Goal: Information Seeking & Learning: Check status

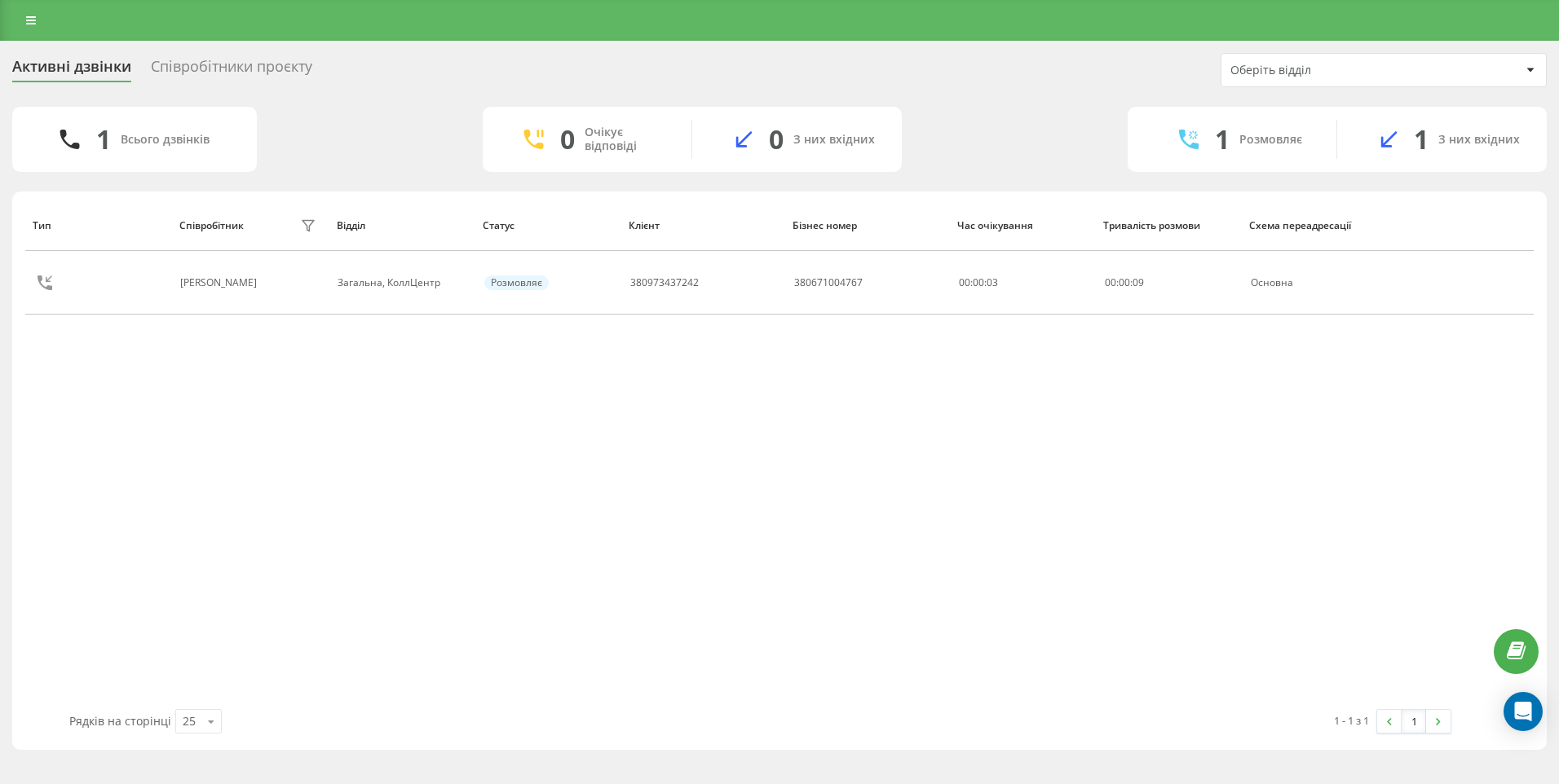
click at [0, 0] on icon at bounding box center [0, 0] width 0 height 0
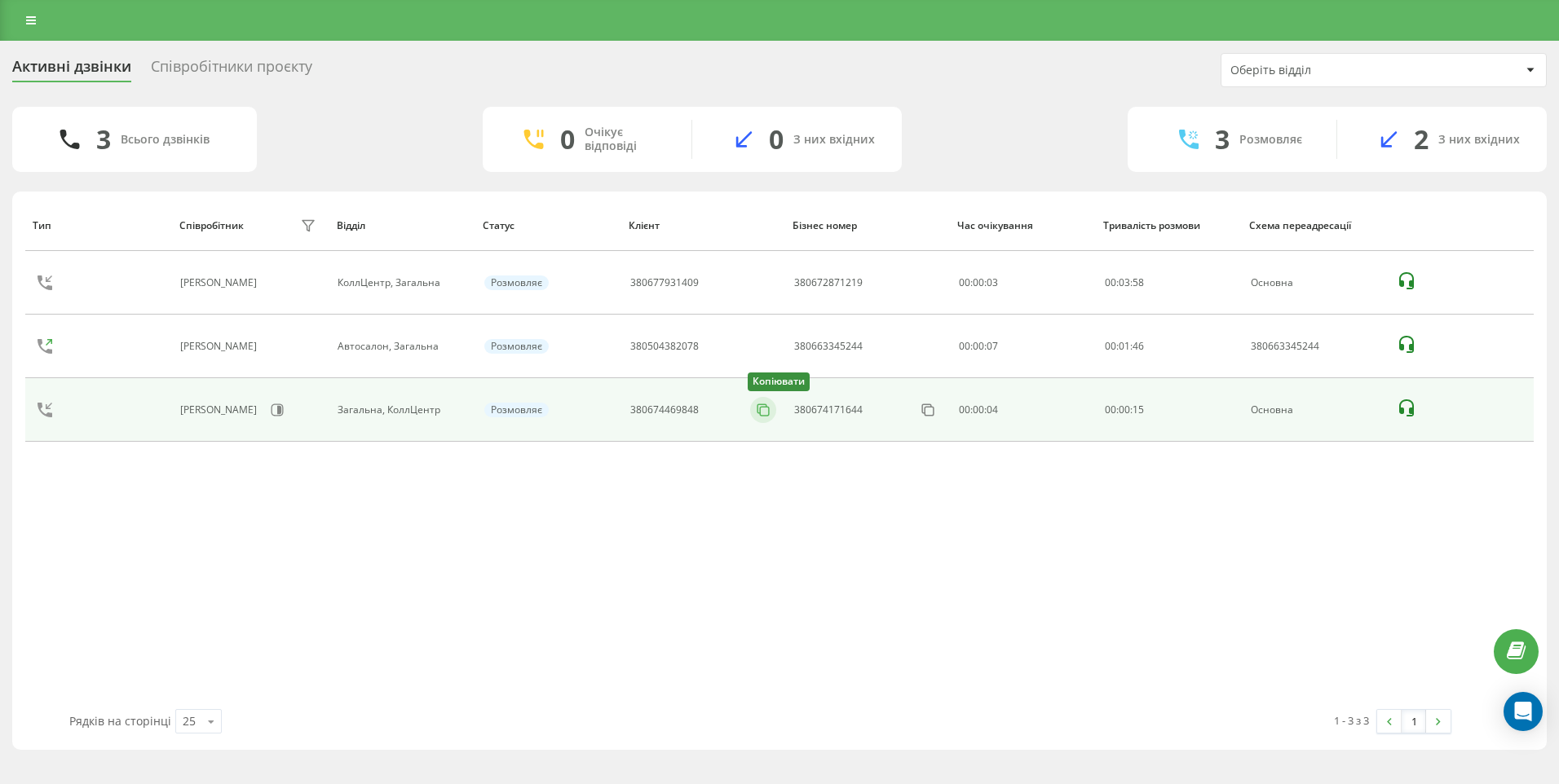
click at [767, 414] on icon at bounding box center [763, 410] width 16 height 16
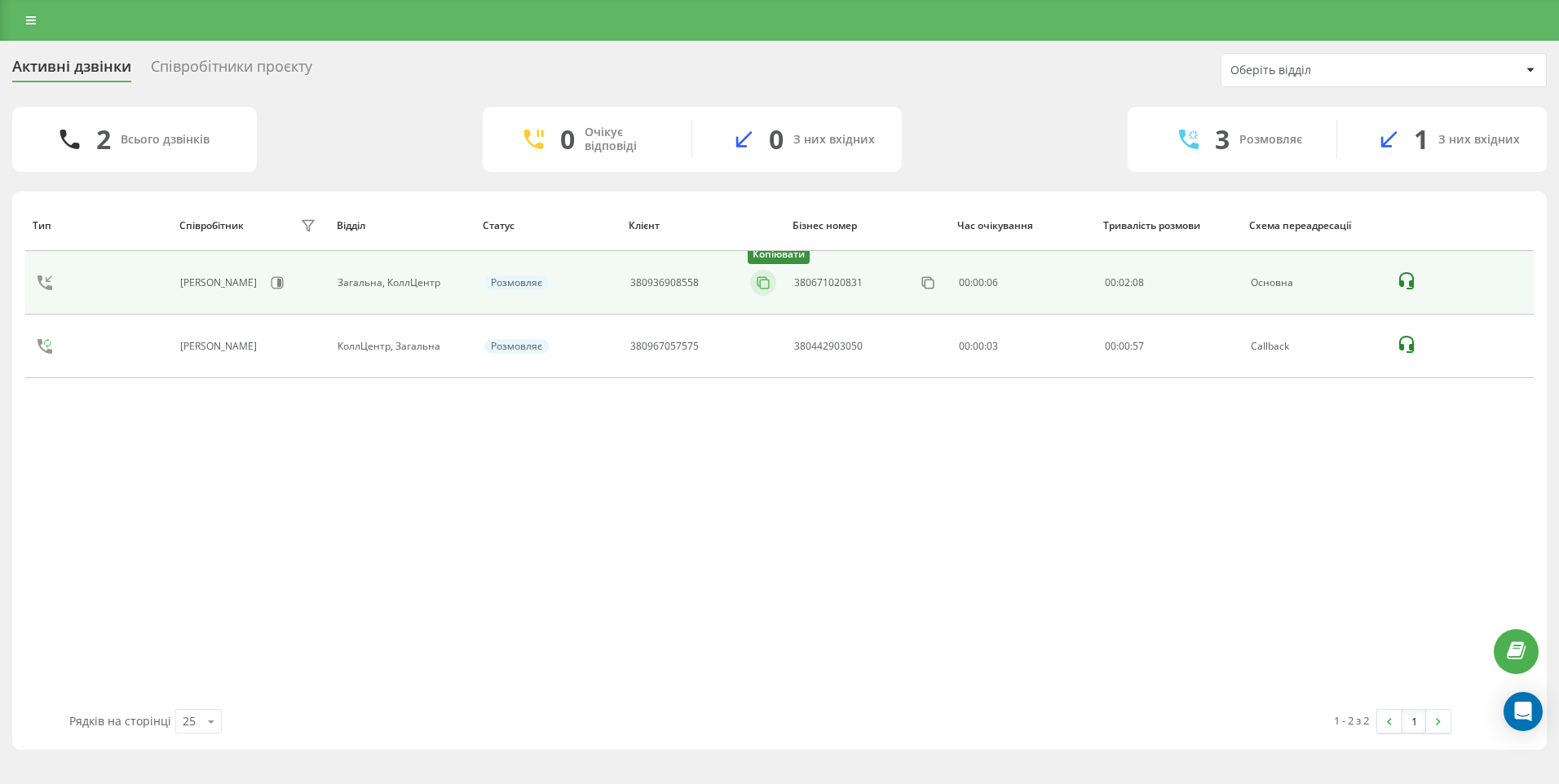
click at [764, 291] on button at bounding box center [763, 283] width 26 height 18
click at [766, 281] on icon at bounding box center [763, 283] width 16 height 16
click at [756, 283] on icon at bounding box center [763, 283] width 16 height 16
click at [767, 283] on icon at bounding box center [763, 283] width 16 height 16
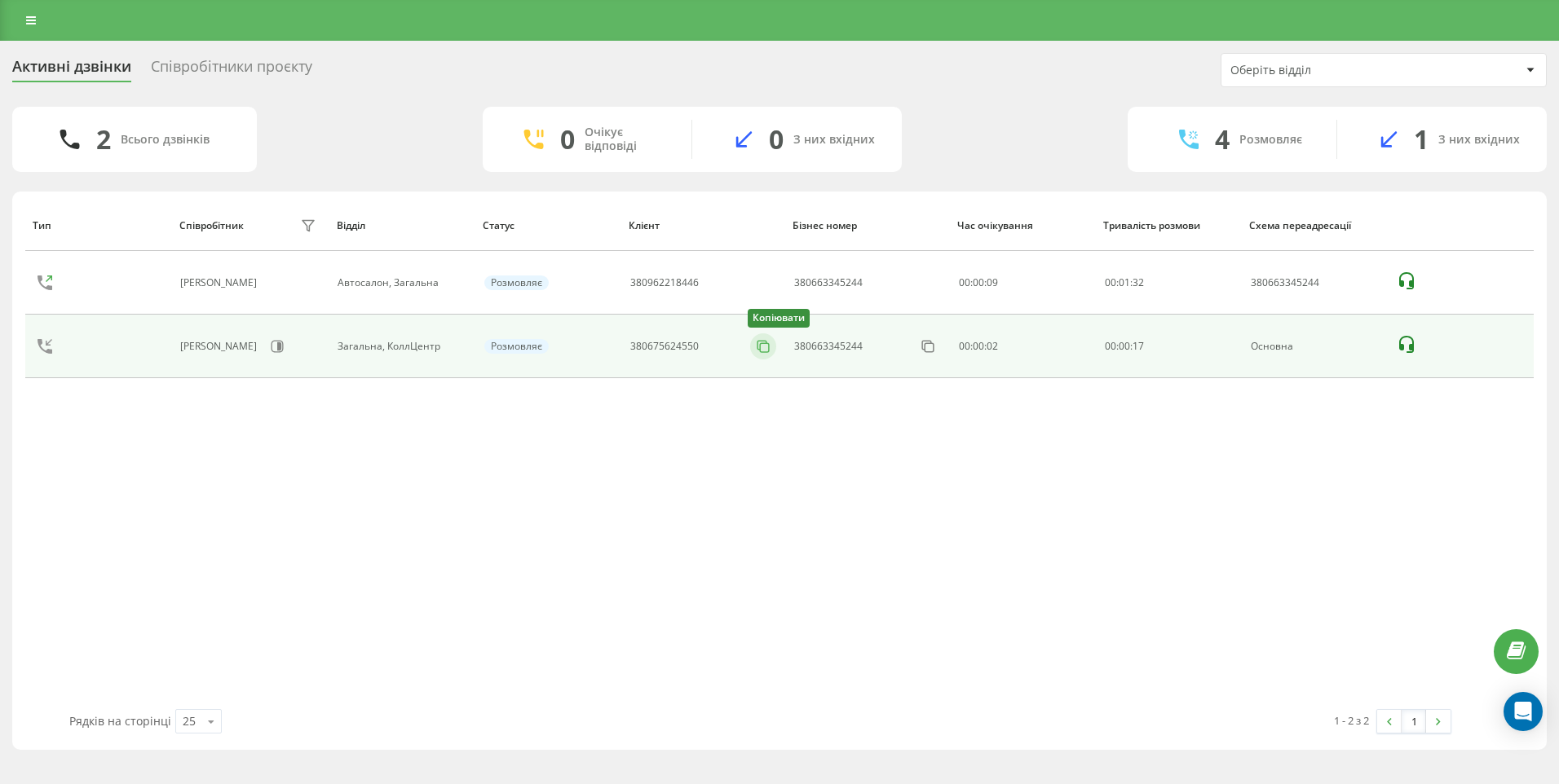
click at [769, 347] on rect at bounding box center [764, 348] width 9 height 9
click at [769, 350] on rect at bounding box center [764, 348] width 9 height 9
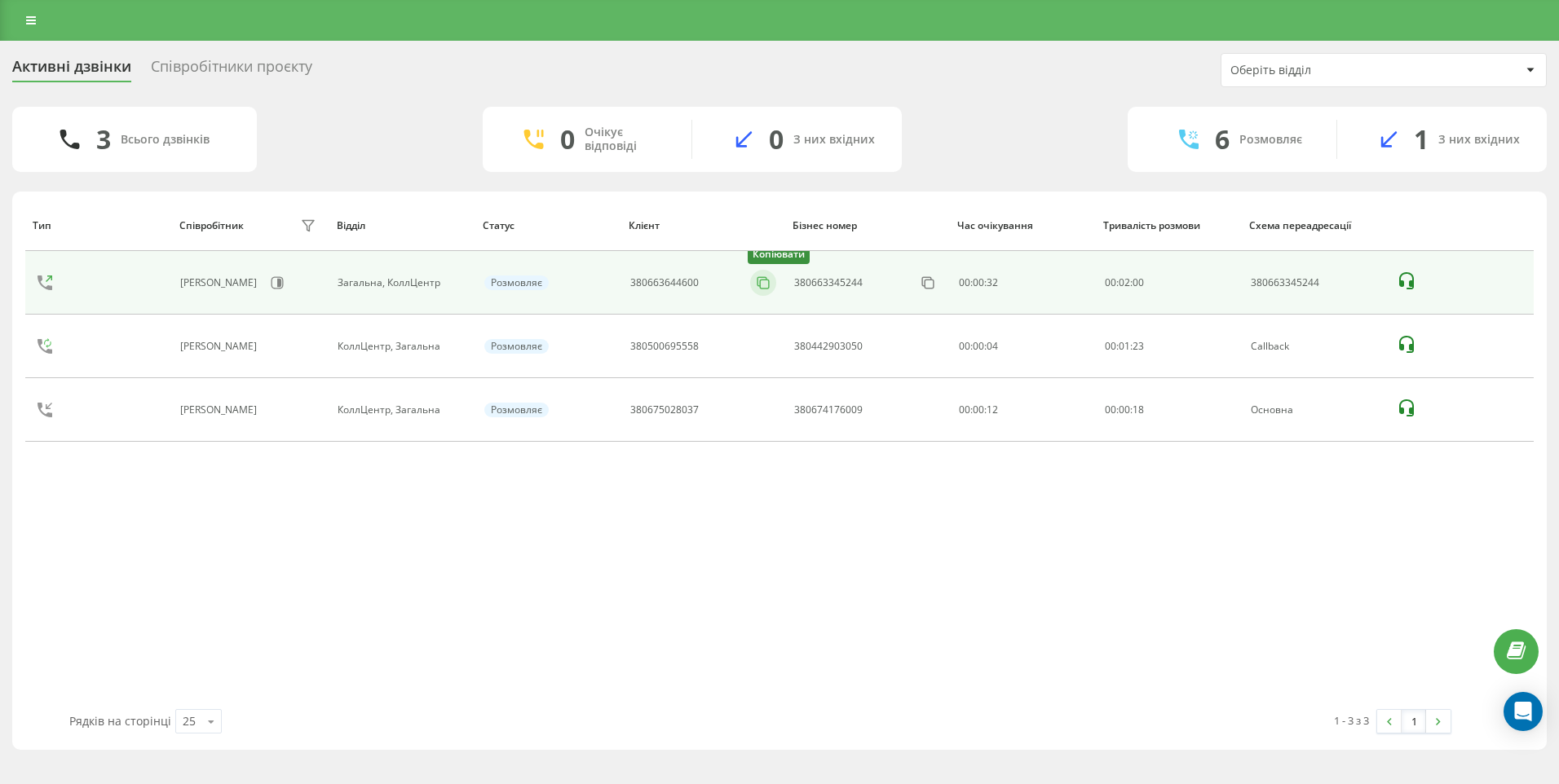
click at [759, 283] on icon at bounding box center [762, 282] width 9 height 9
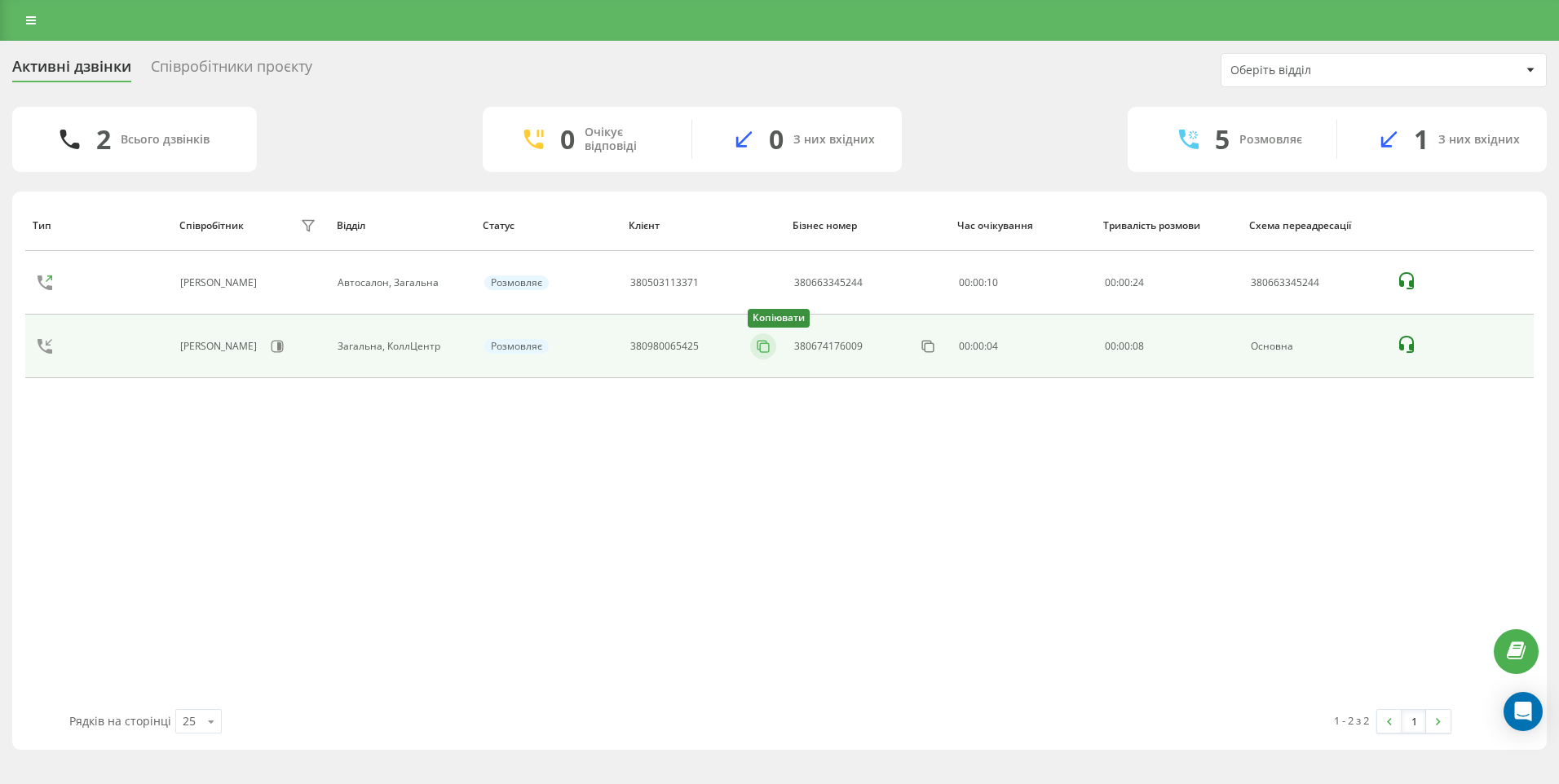
click at [769, 347] on rect at bounding box center [764, 348] width 9 height 9
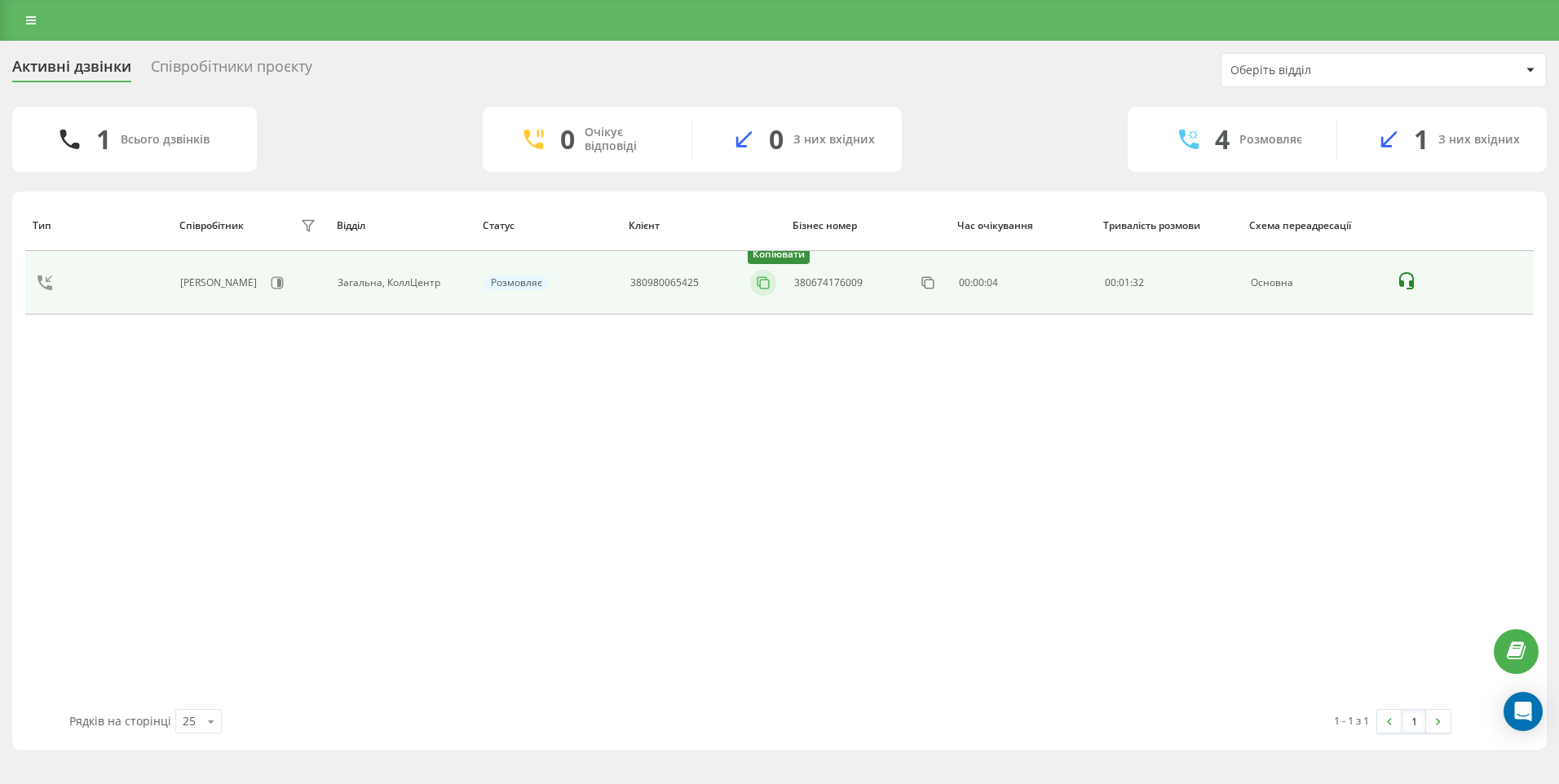
click at [764, 278] on icon at bounding box center [763, 283] width 16 height 16
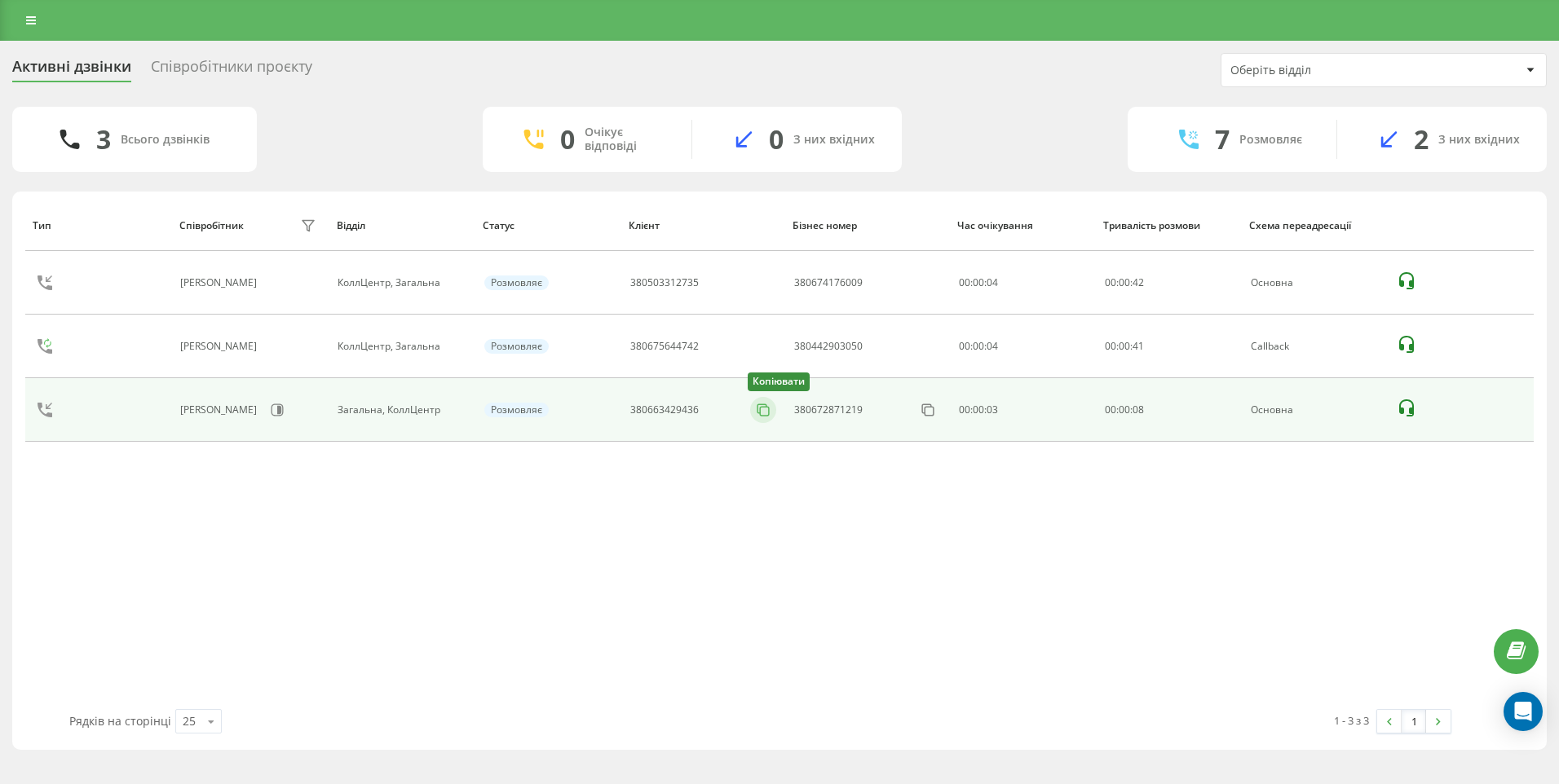
click at [766, 409] on icon at bounding box center [763, 410] width 16 height 16
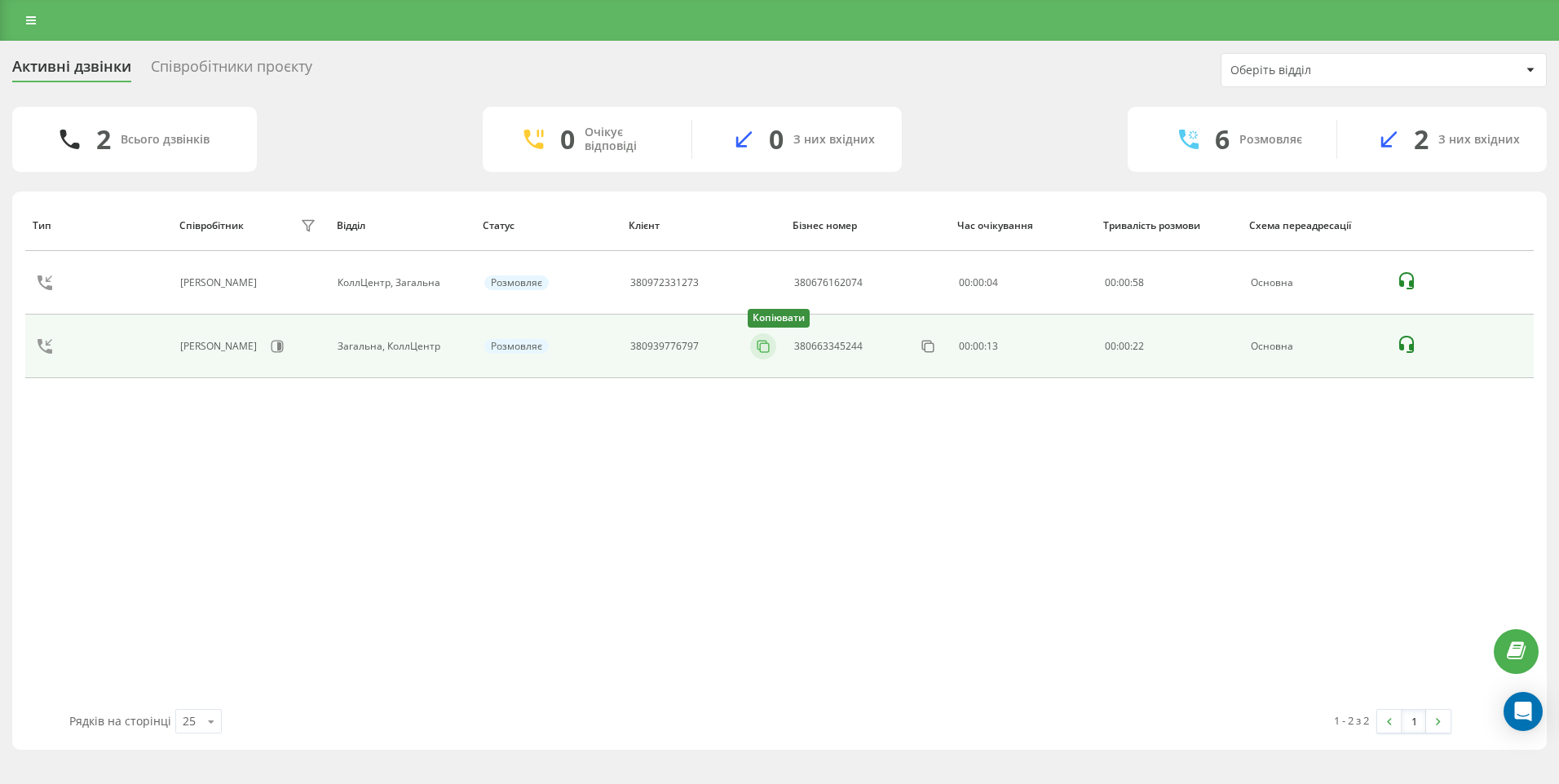
click at [764, 342] on icon at bounding box center [763, 346] width 16 height 16
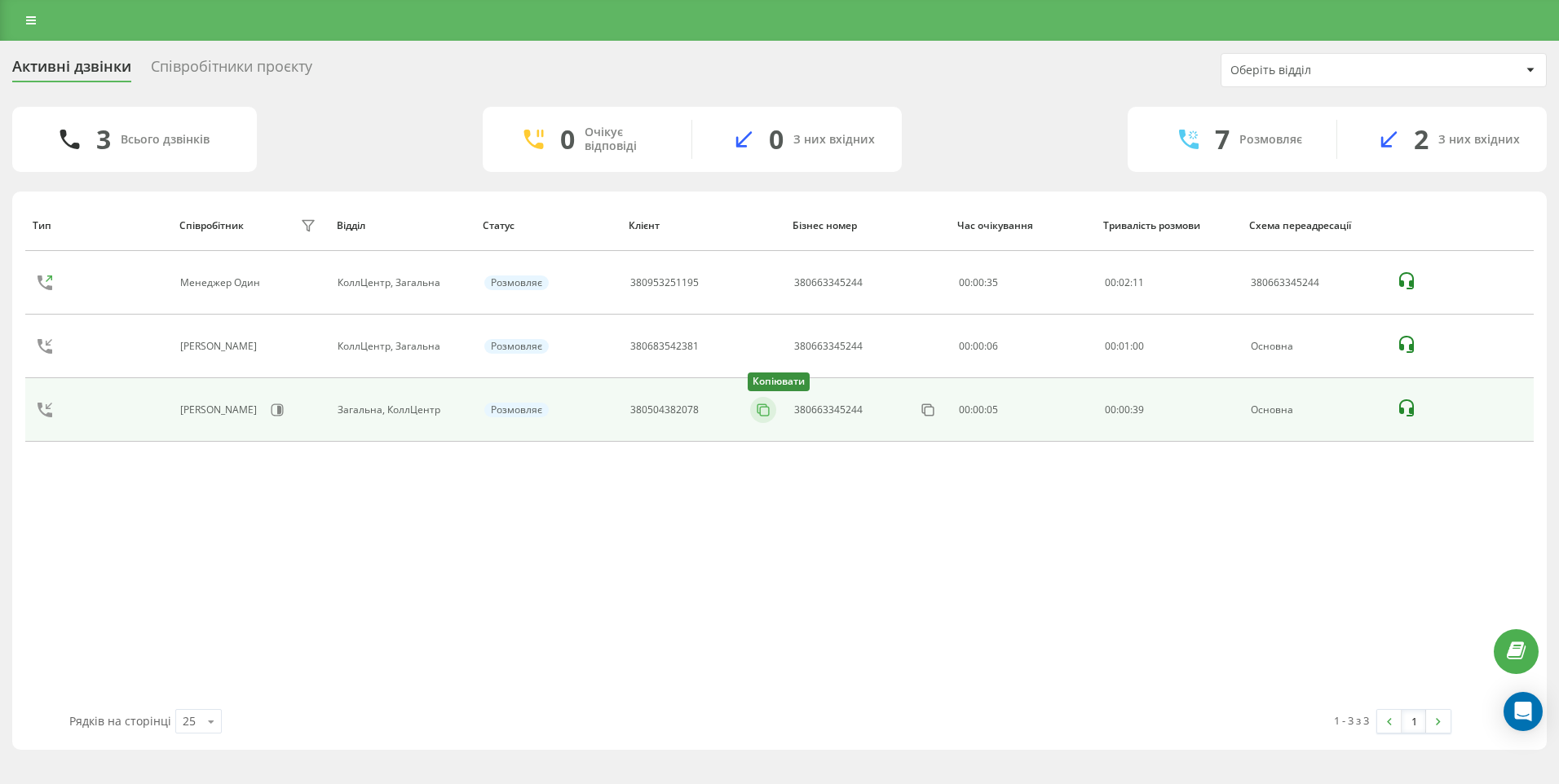
click at [760, 410] on rect at bounding box center [764, 412] width 9 height 9
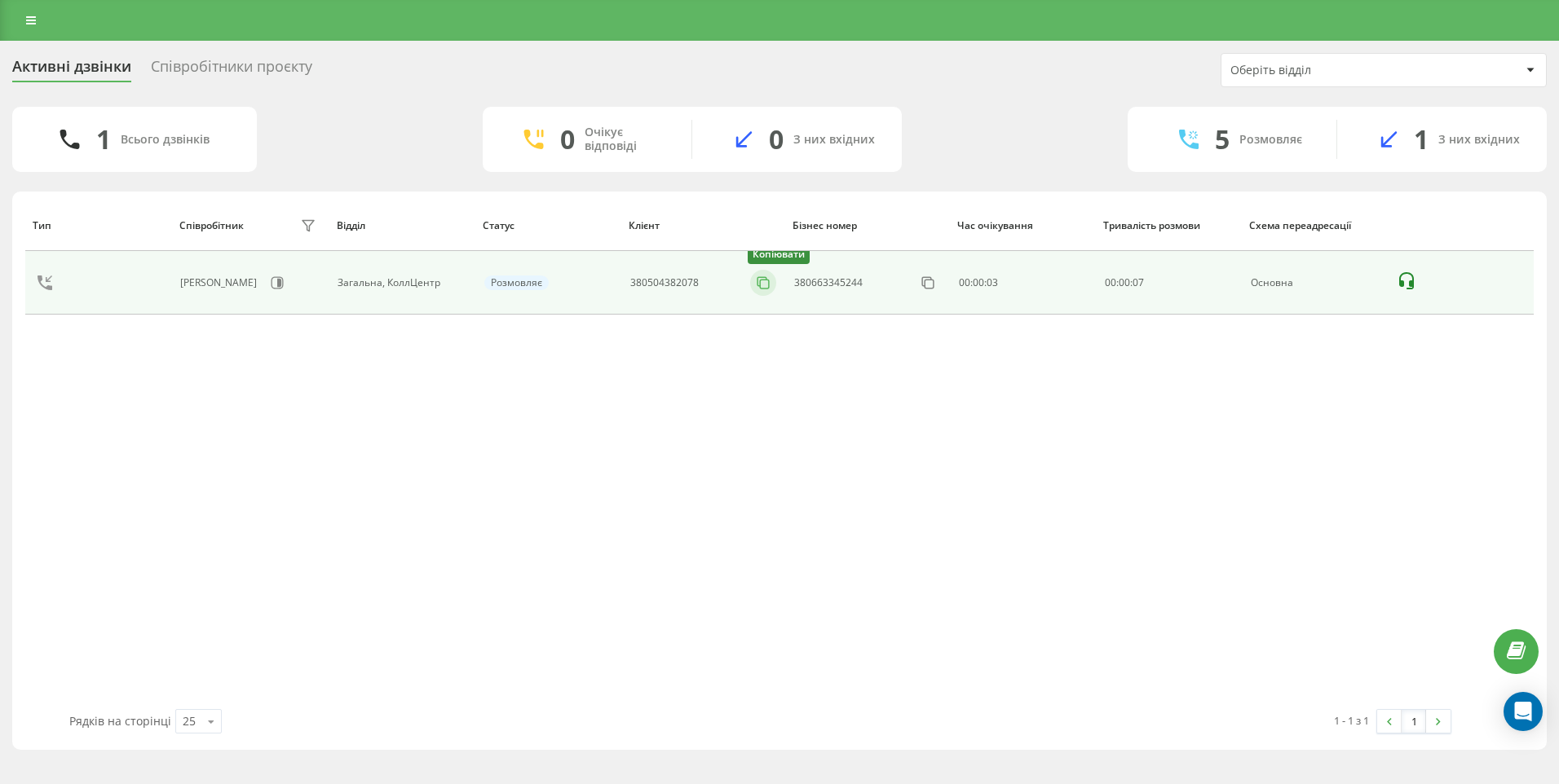
click at [756, 282] on icon at bounding box center [763, 283] width 16 height 16
click at [760, 282] on icon at bounding box center [763, 283] width 16 height 16
click at [770, 289] on icon at bounding box center [763, 283] width 16 height 16
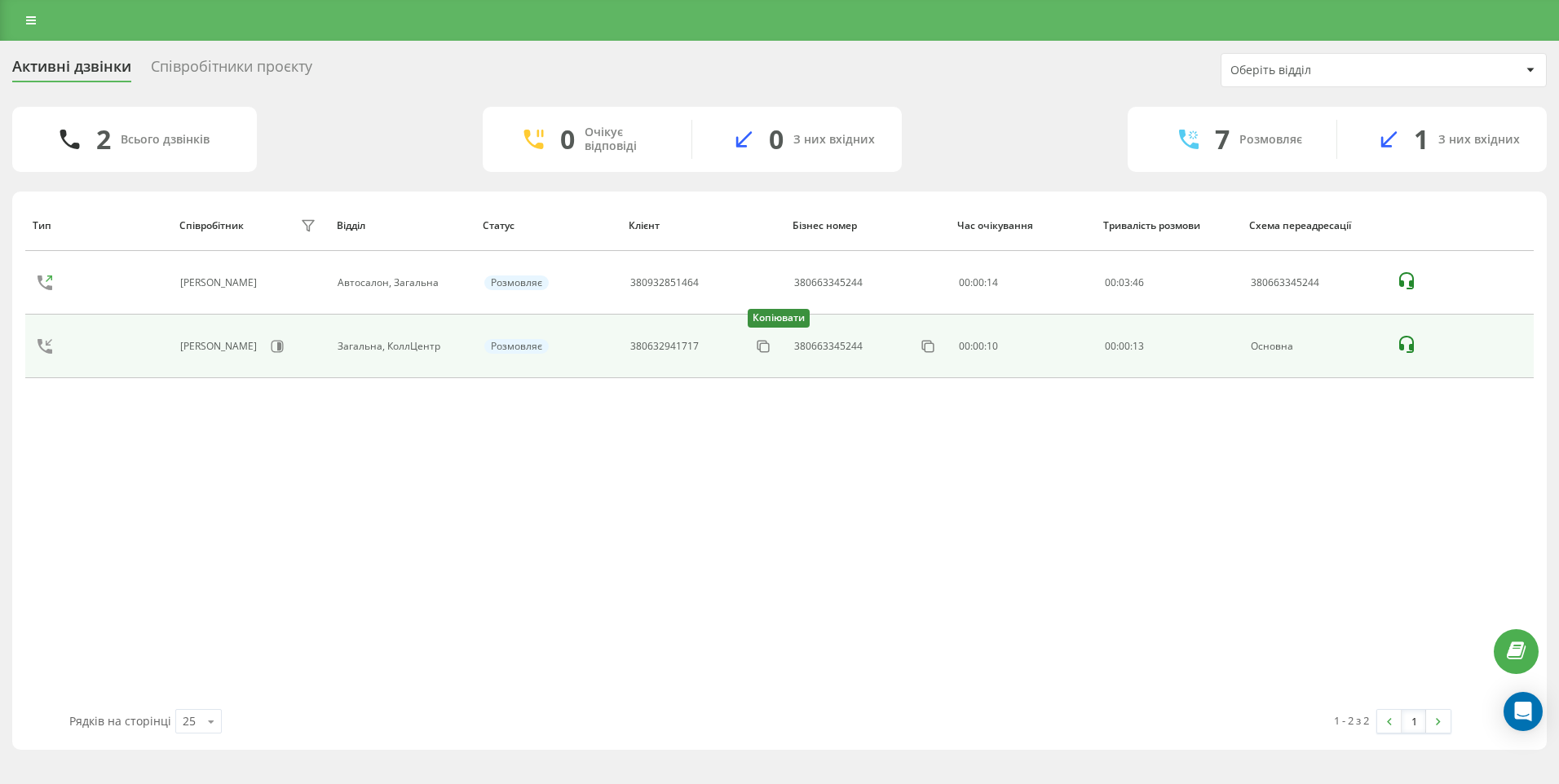
click at [747, 338] on div "380632941717 Копіювати" at bounding box center [703, 346] width 146 height 26
click at [762, 347] on icon at bounding box center [763, 346] width 16 height 16
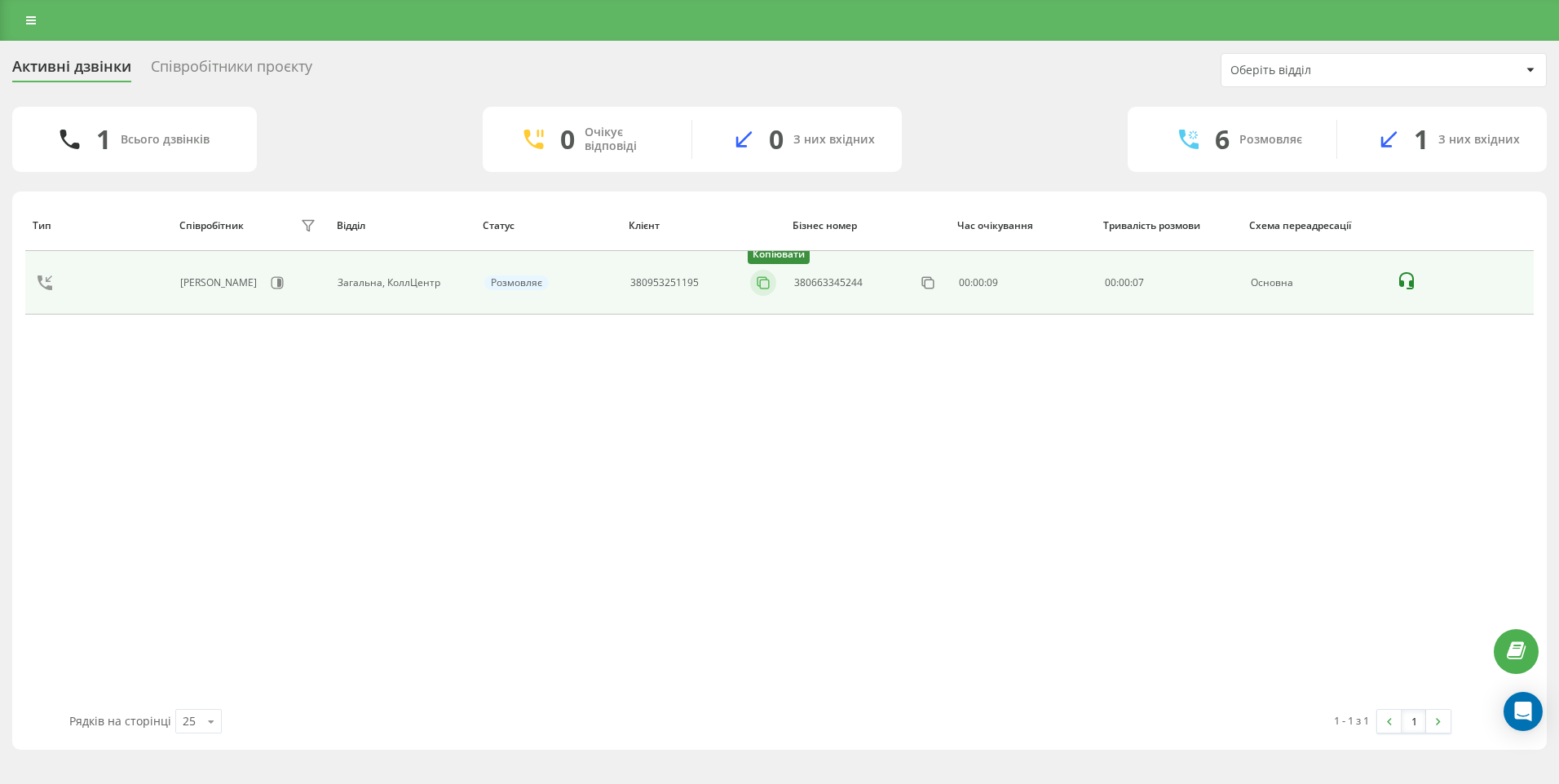
click at [761, 280] on rect at bounding box center [764, 284] width 9 height 9
click at [764, 286] on icon at bounding box center [763, 283] width 16 height 16
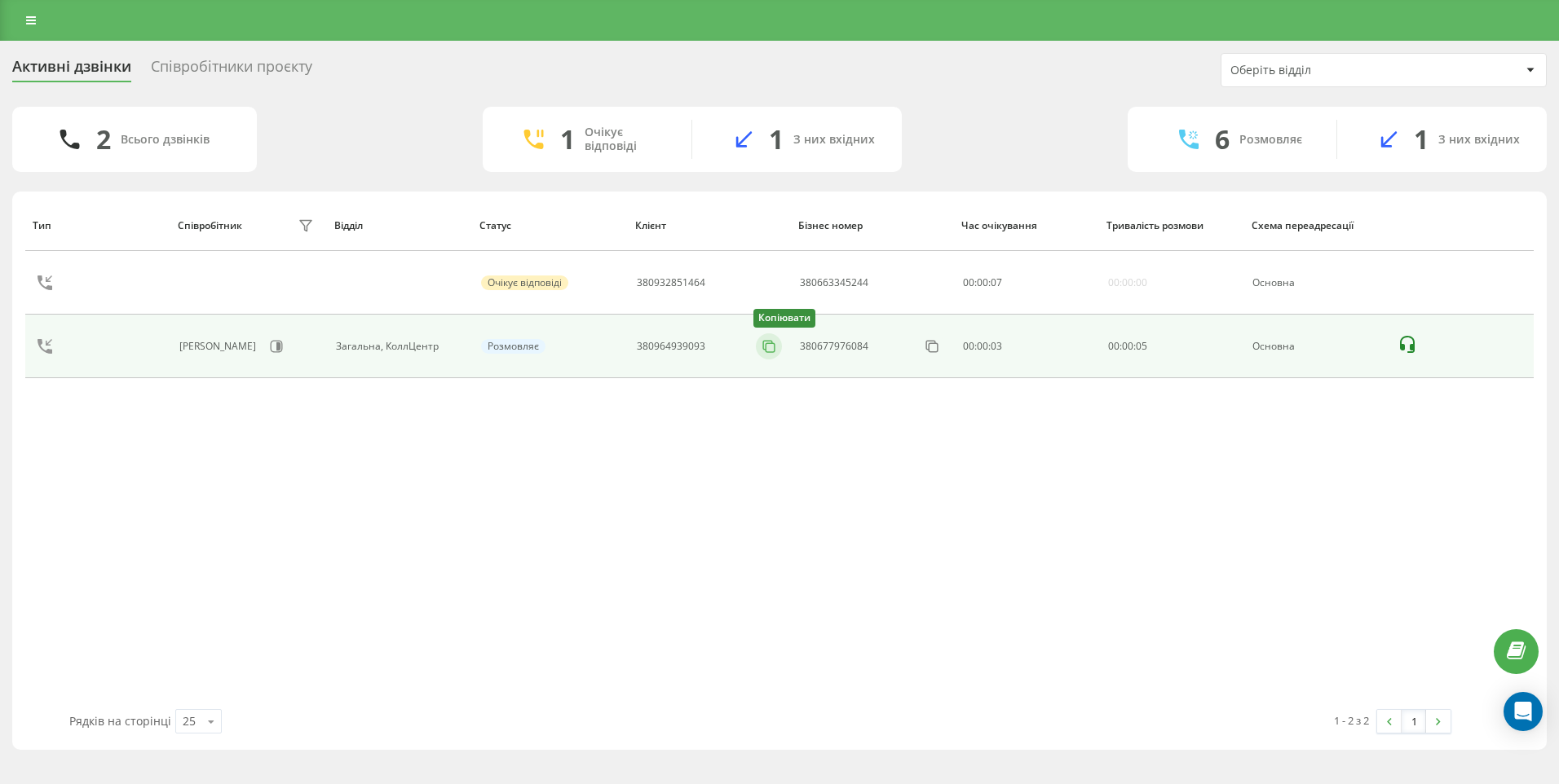
click at [774, 345] on icon at bounding box center [769, 346] width 16 height 16
click at [765, 344] on icon at bounding box center [763, 346] width 16 height 16
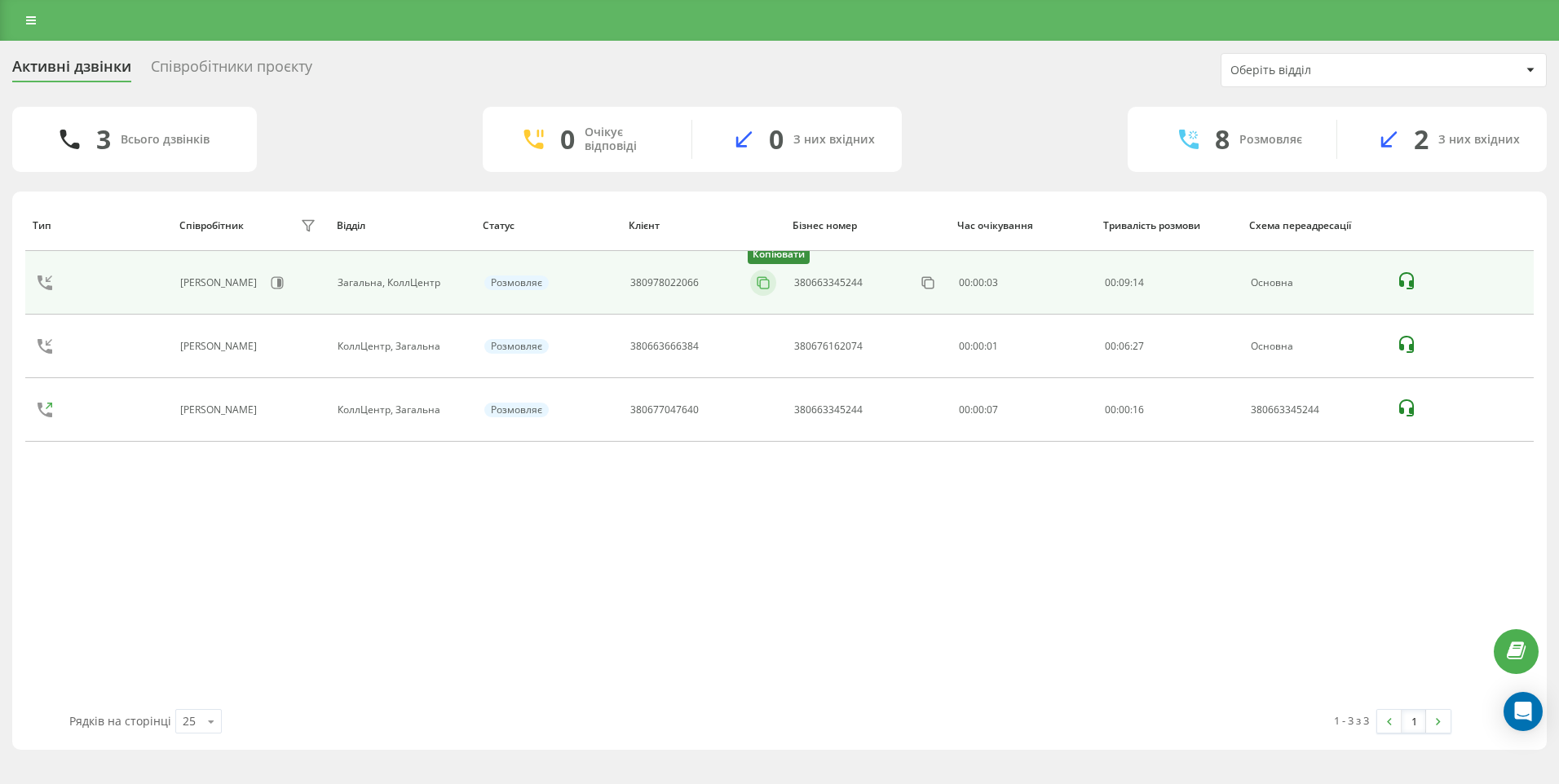
click at [767, 279] on icon at bounding box center [762, 282] width 9 height 9
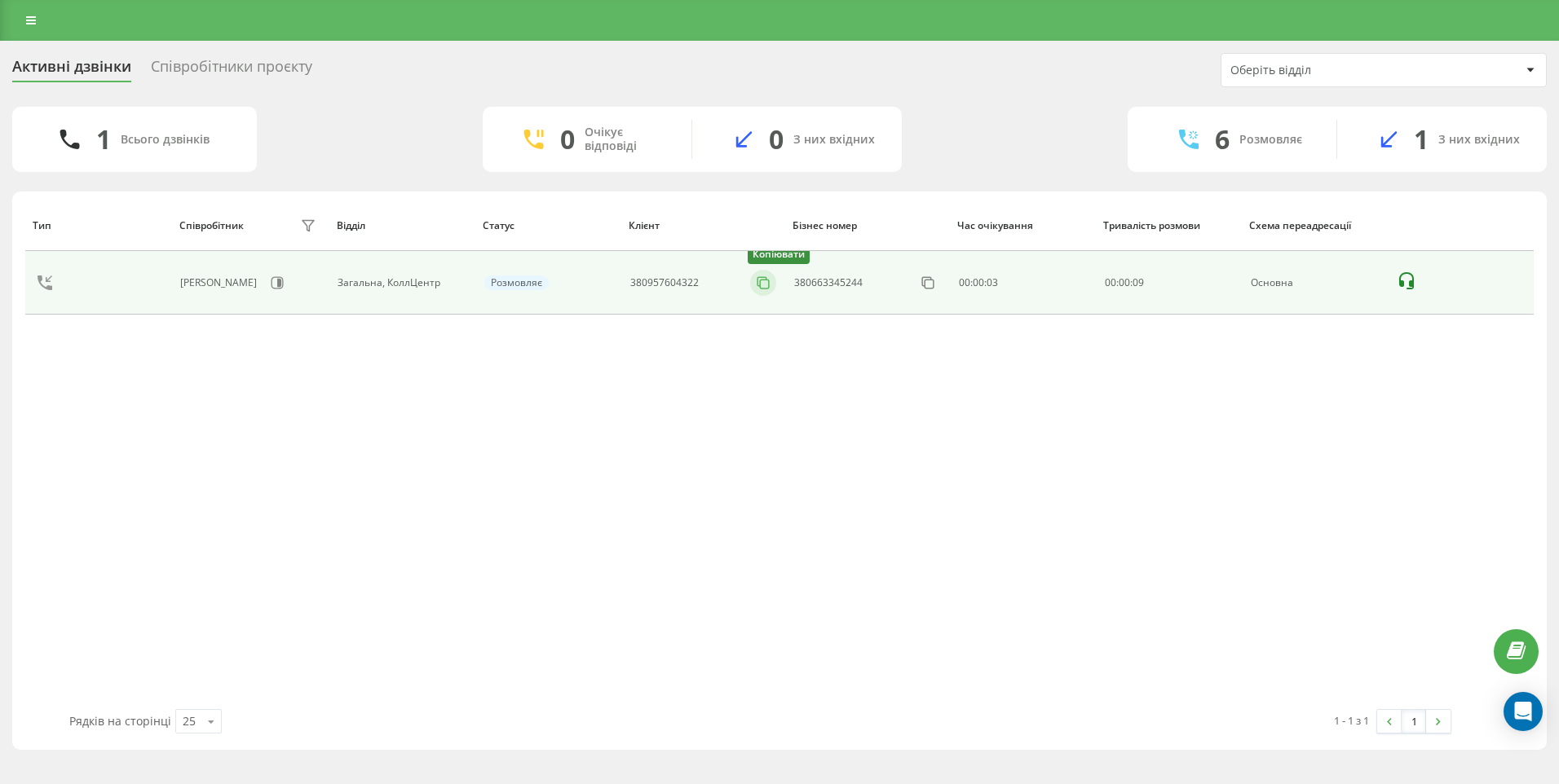
click at [760, 289] on rect at bounding box center [764, 284] width 9 height 9
click at [763, 283] on icon at bounding box center [763, 283] width 16 height 16
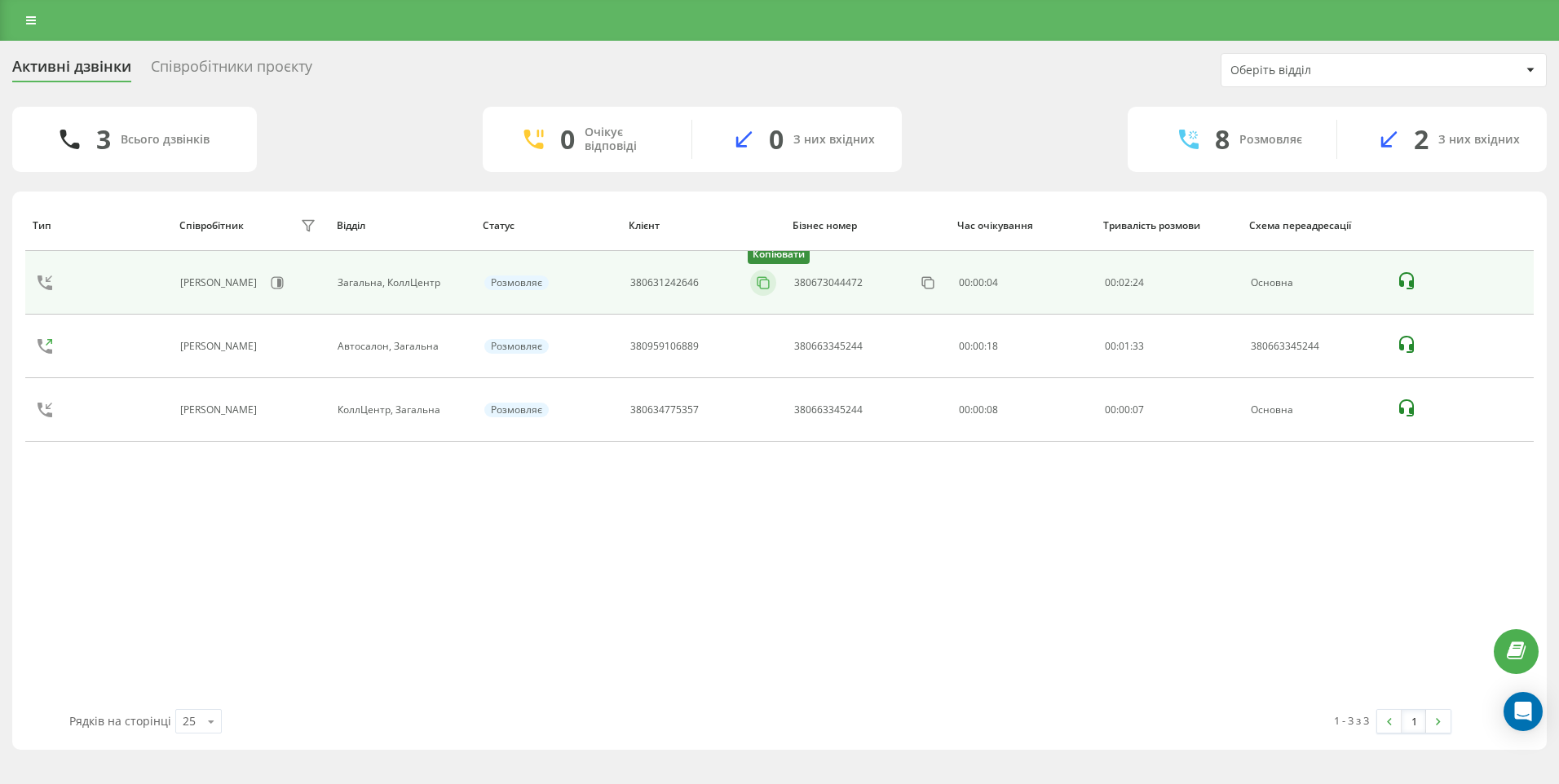
click at [762, 282] on icon at bounding box center [763, 283] width 16 height 16
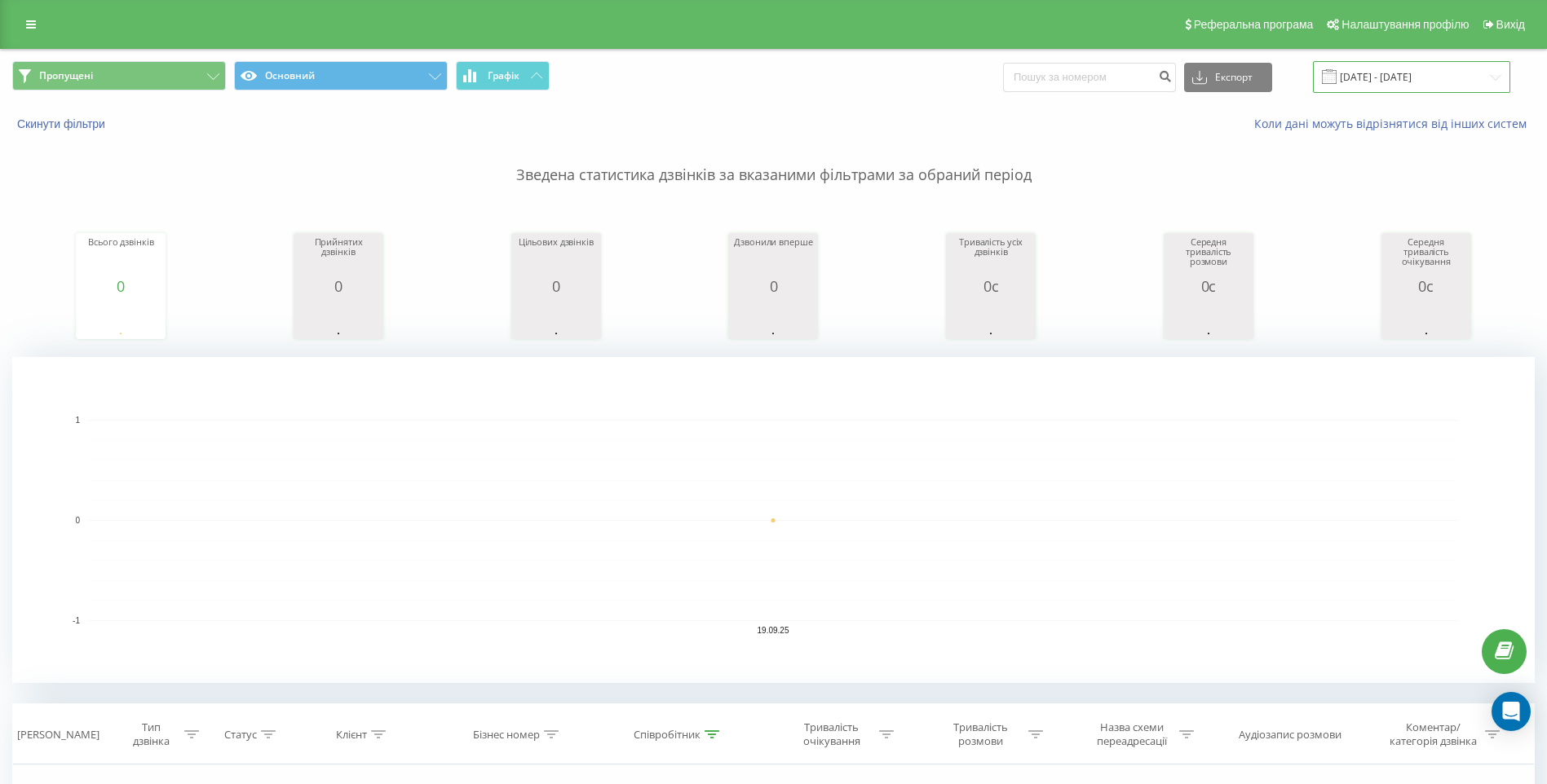
click at [1492, 74] on input "19.09.2025 - 19.09.2025" at bounding box center [1412, 76] width 197 height 32
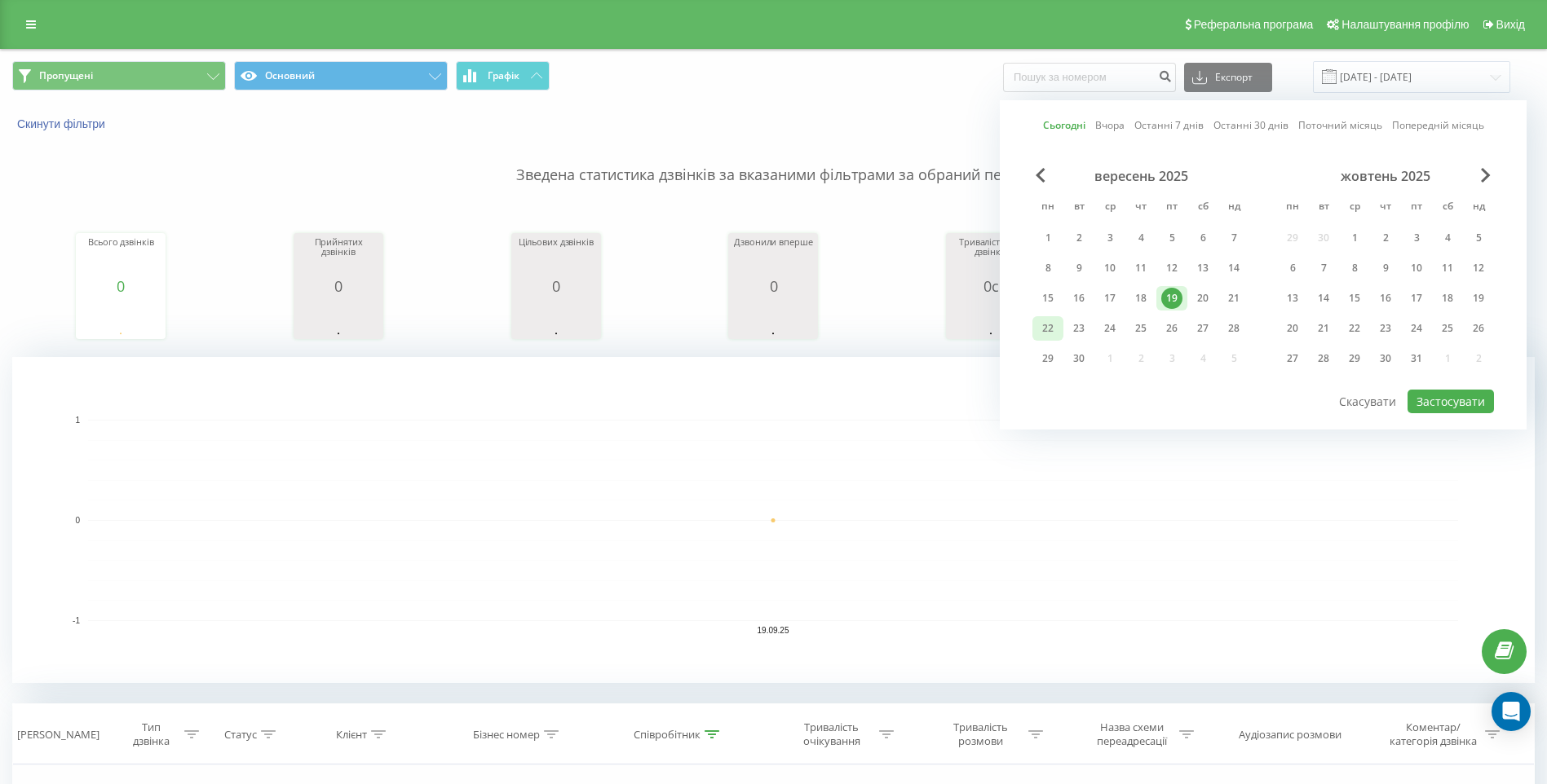
click at [1051, 329] on div "22" at bounding box center [1048, 328] width 21 height 21
click at [1454, 402] on button "Застосувати" at bounding box center [1451, 402] width 86 height 24
type input "[DATE] - [DATE]"
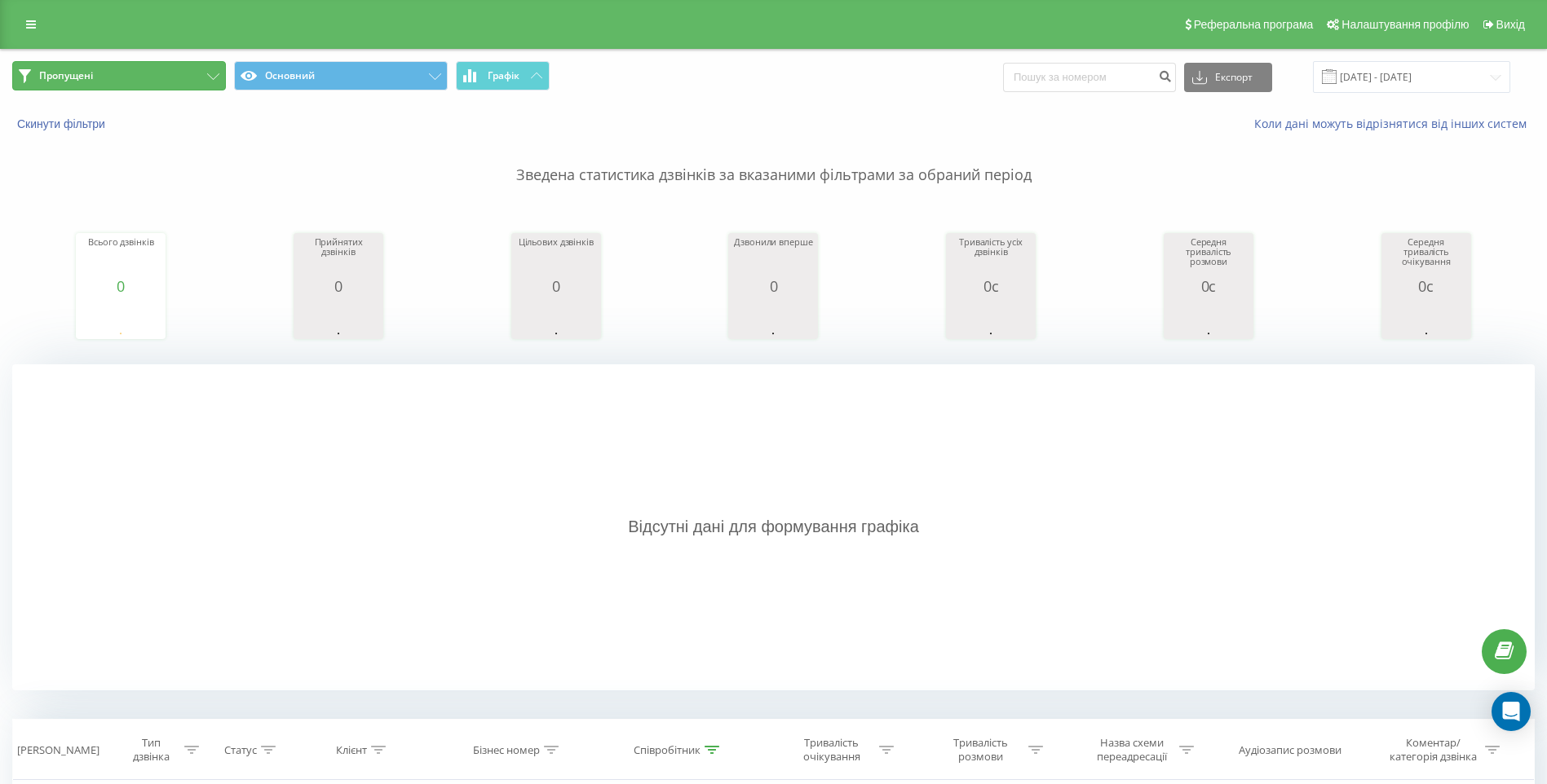
click at [195, 74] on button "Пропущені" at bounding box center [118, 75] width 214 height 29
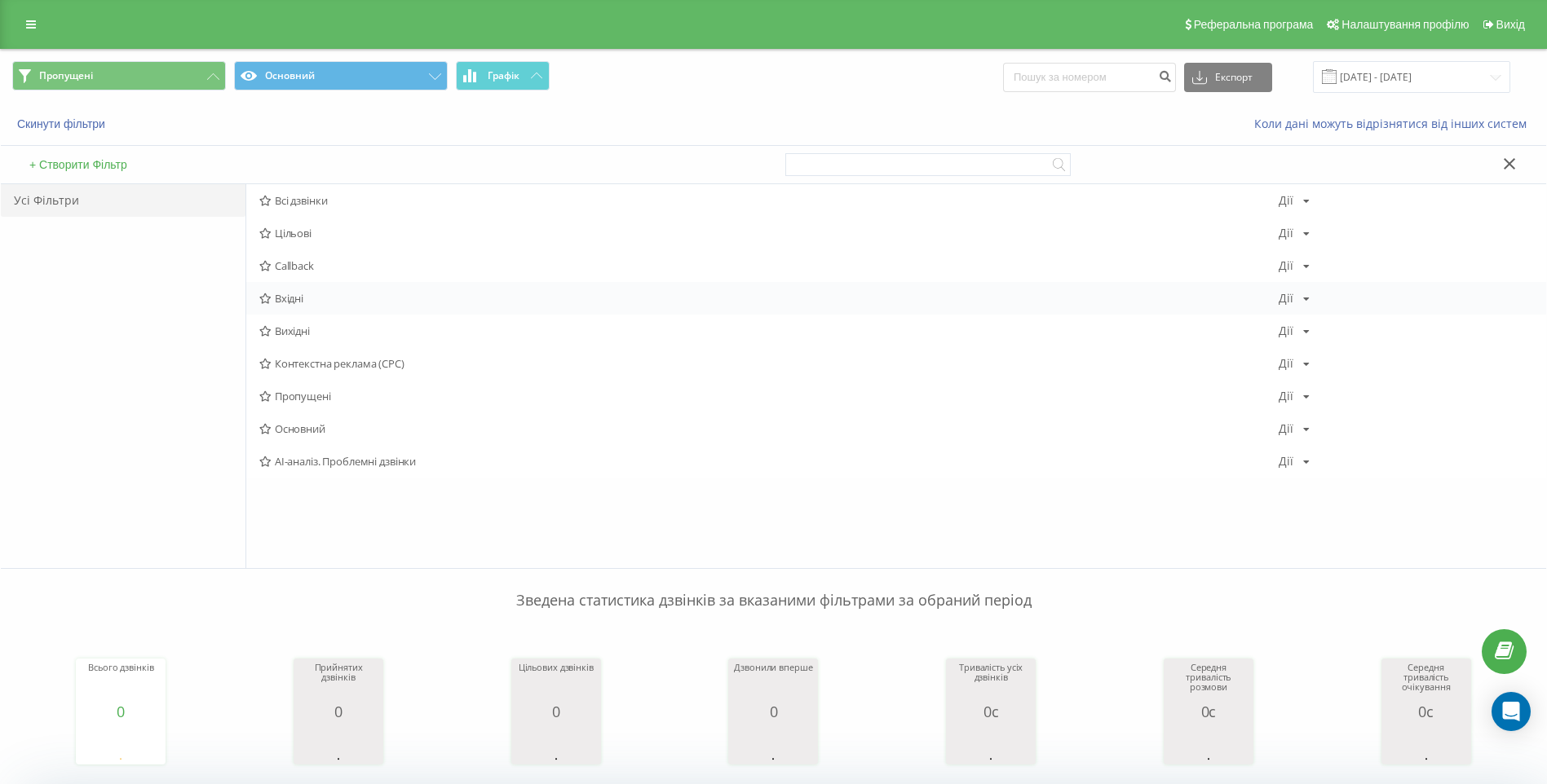
click at [324, 298] on span "Вхідні" at bounding box center [769, 298] width 1020 height 12
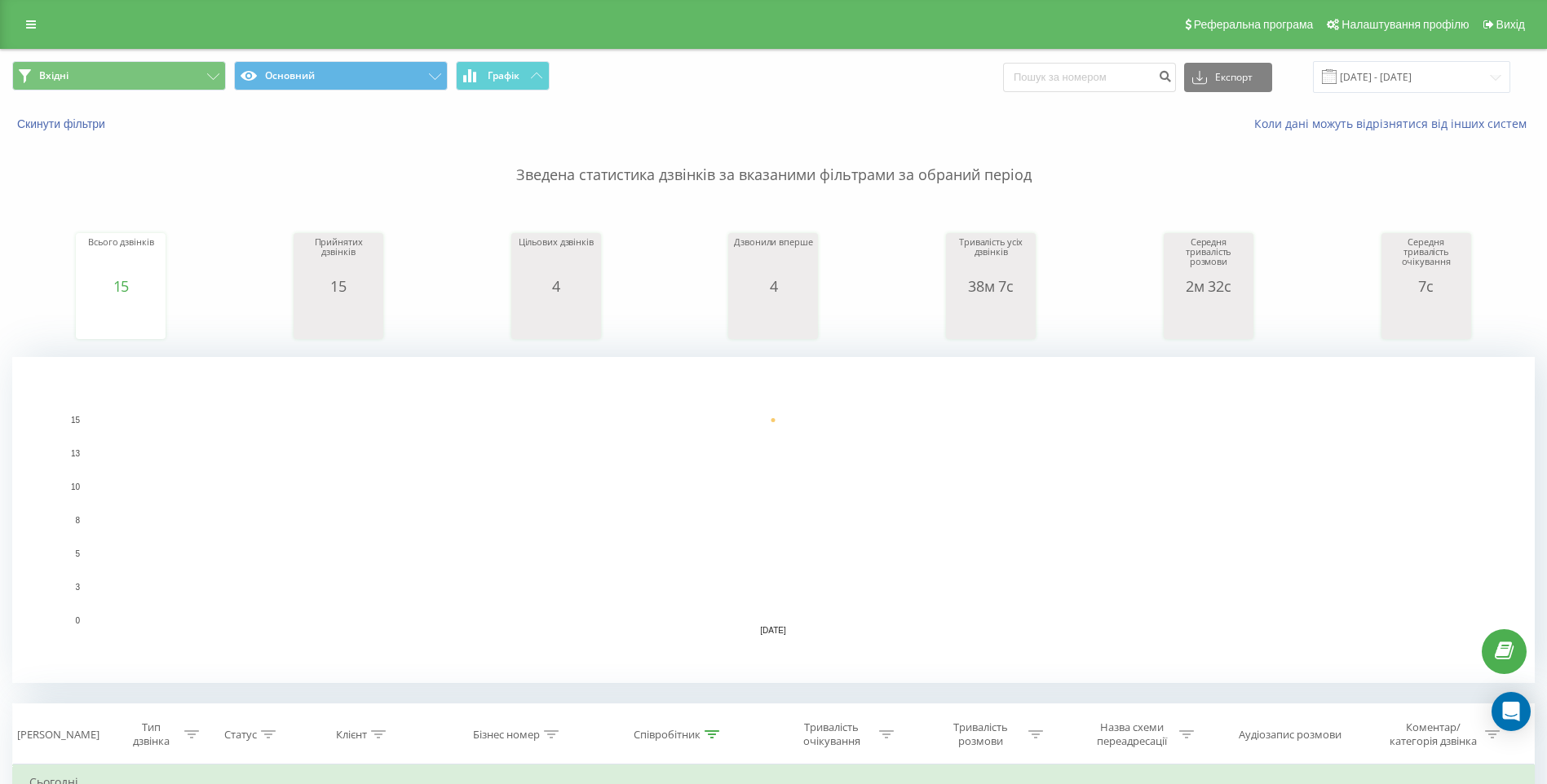
scroll to position [408, 0]
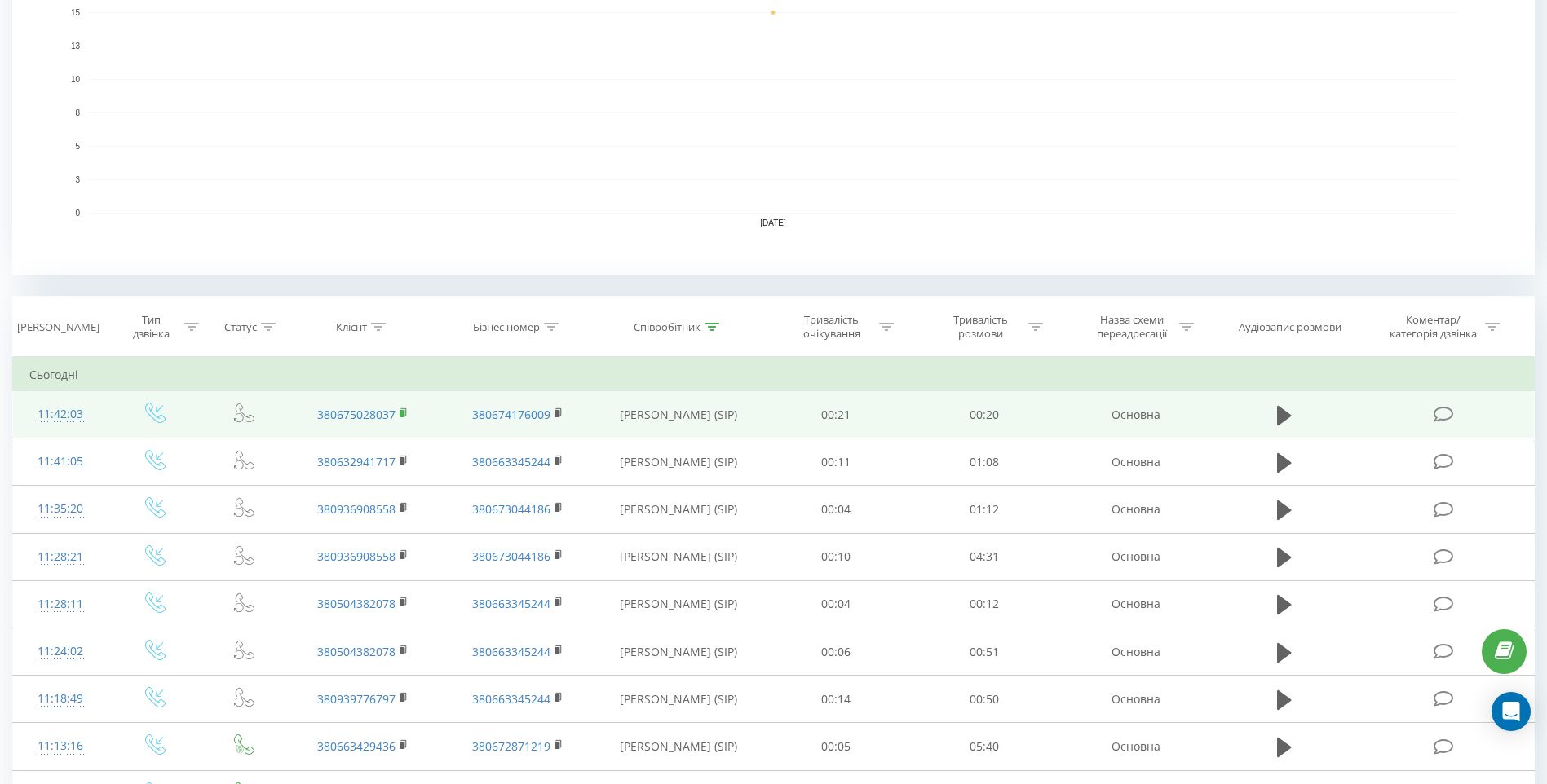
click at [403, 412] on rect at bounding box center [402, 413] width 5 height 7
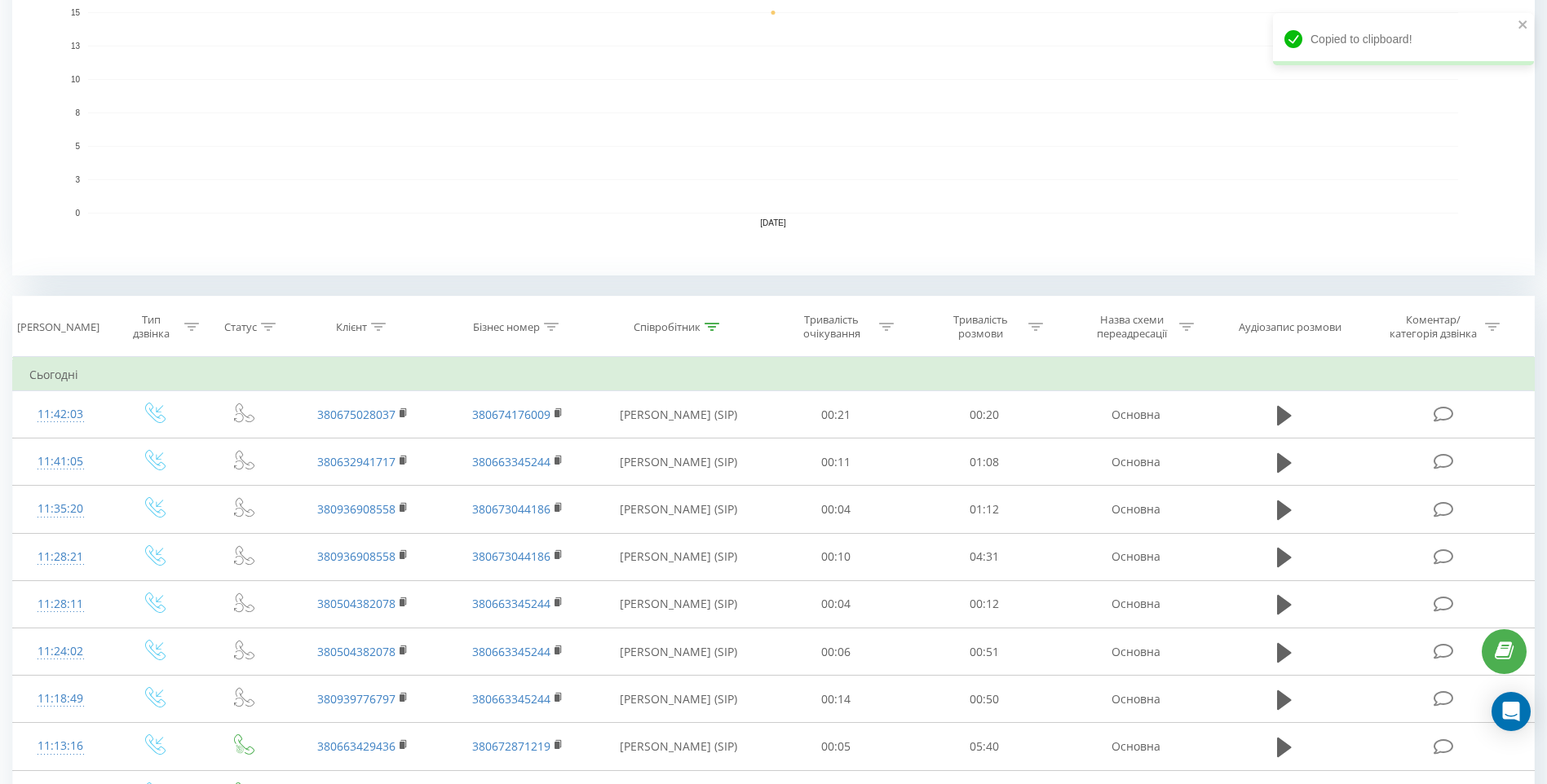
scroll to position [163, 0]
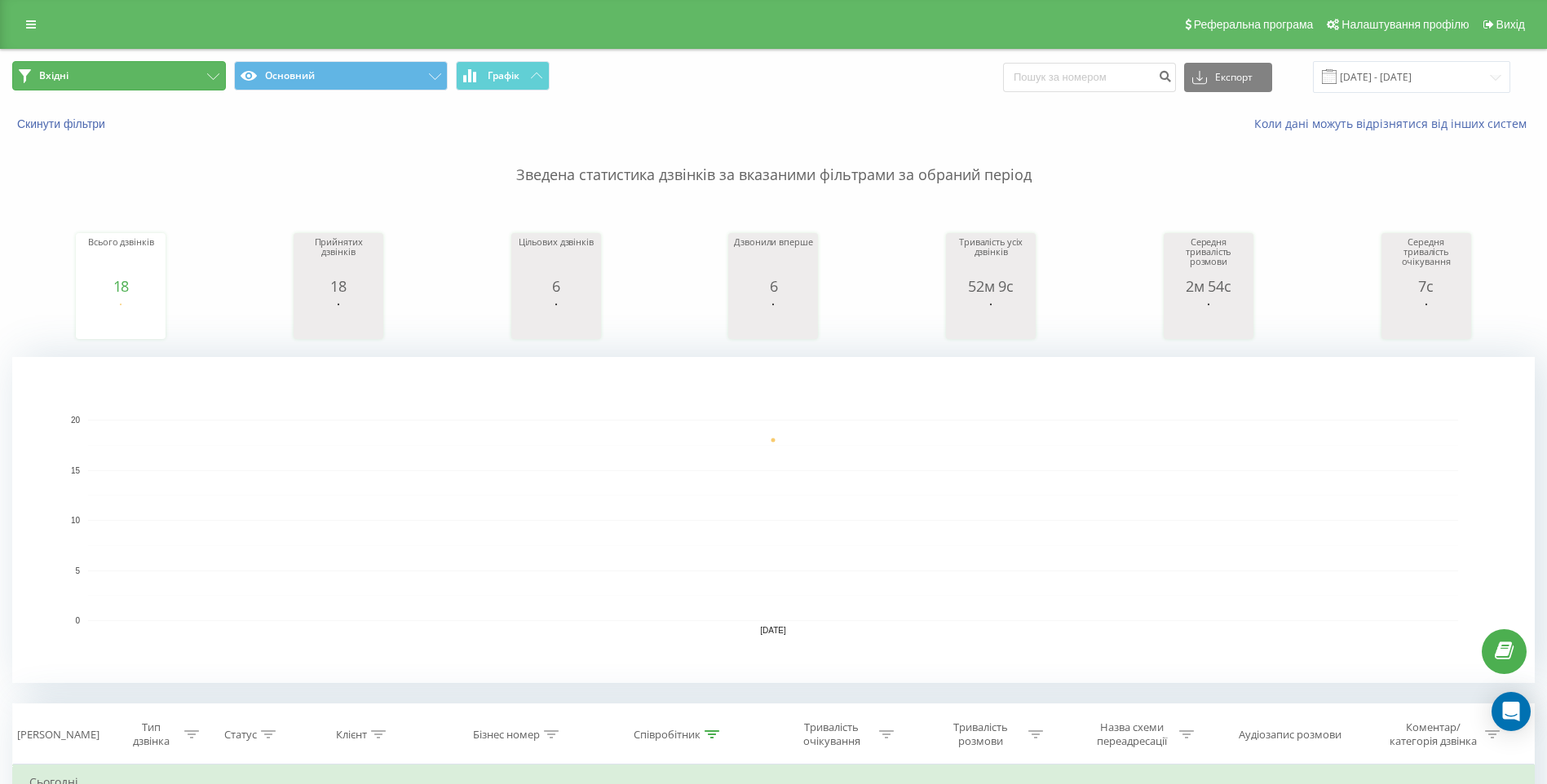
click at [178, 75] on button "Вхідні" at bounding box center [118, 75] width 214 height 29
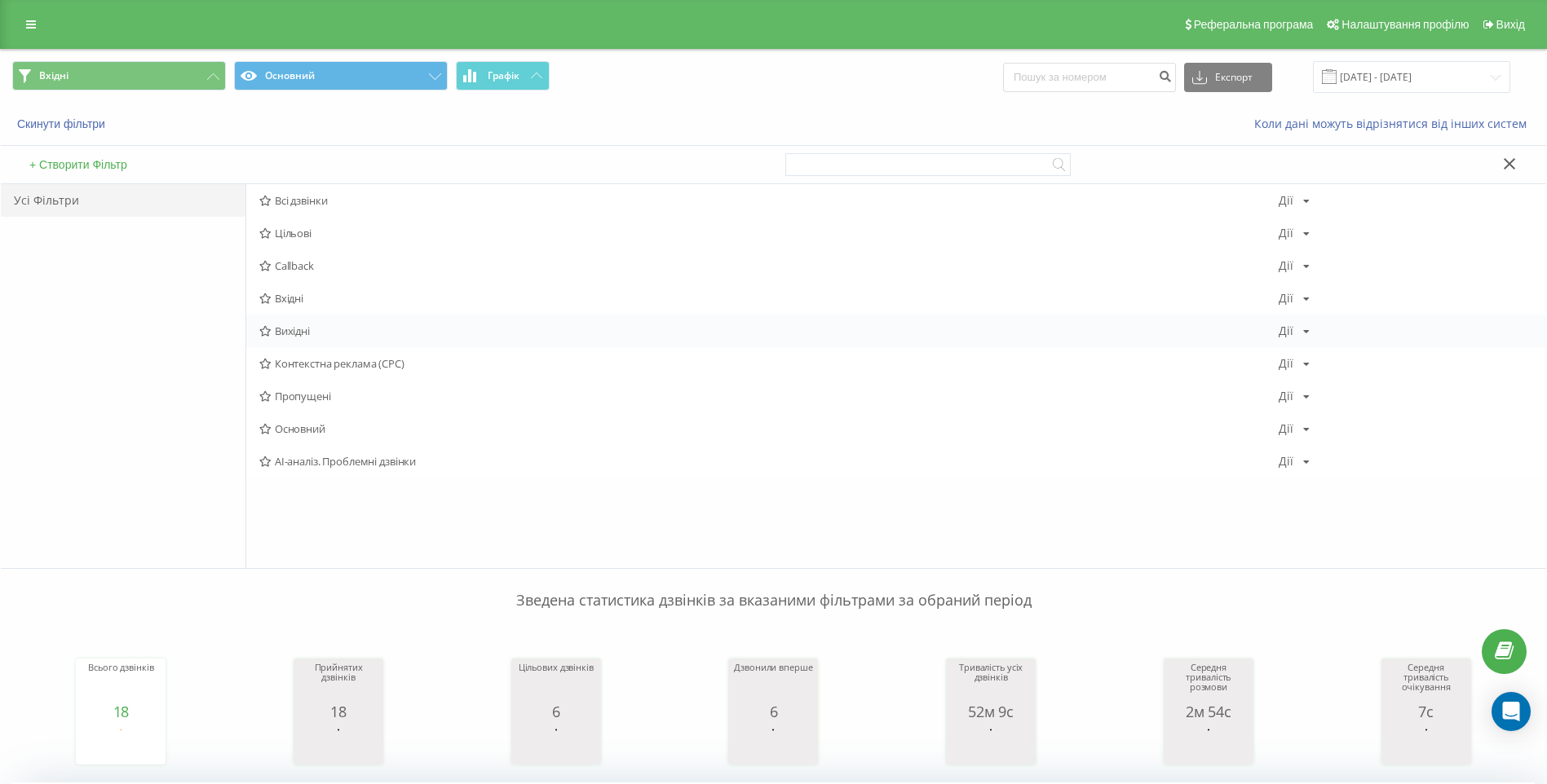
click at [290, 330] on span "Вихідні" at bounding box center [769, 331] width 1020 height 12
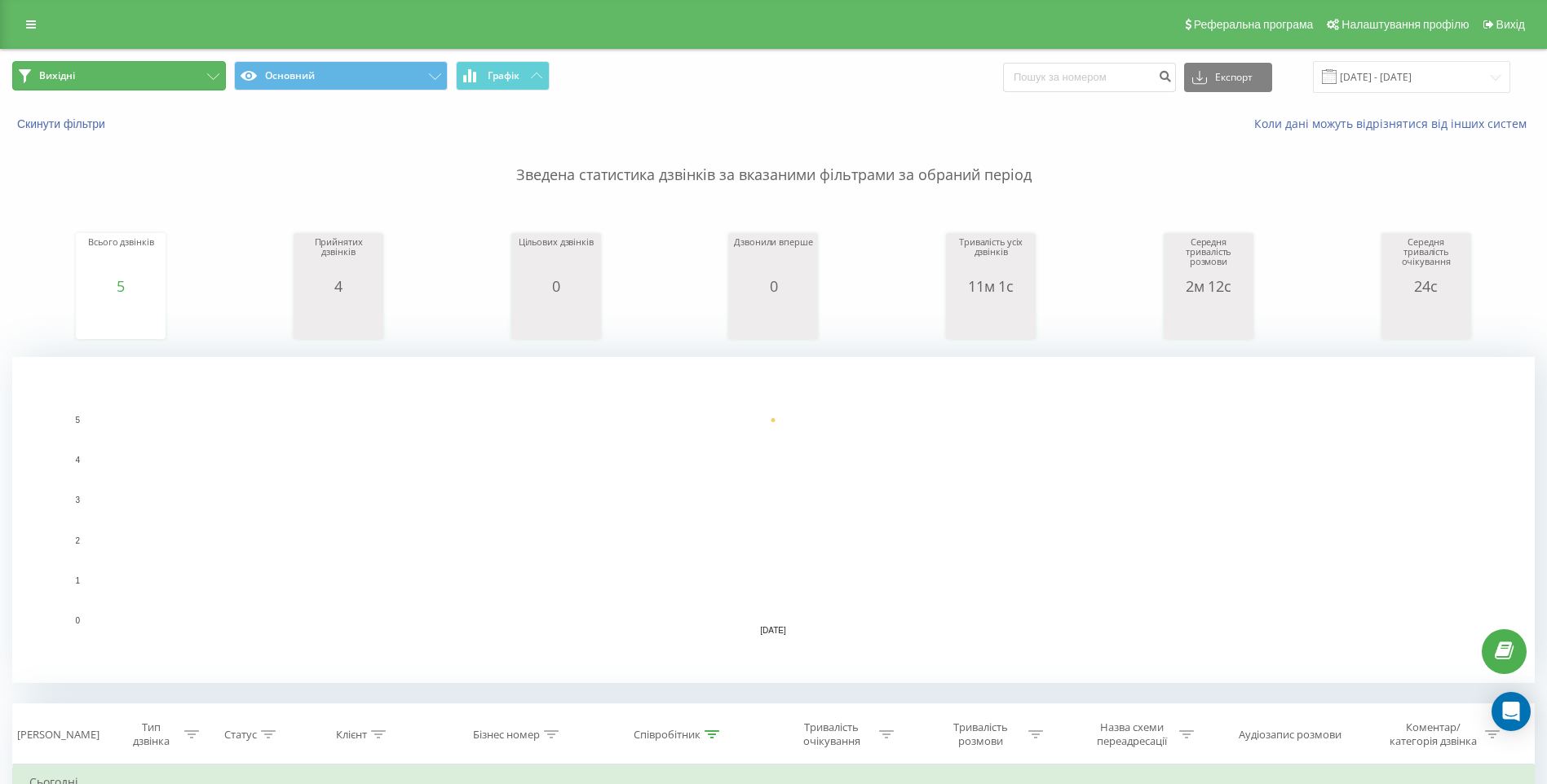
click at [181, 79] on button "Вихідні" at bounding box center [118, 75] width 214 height 29
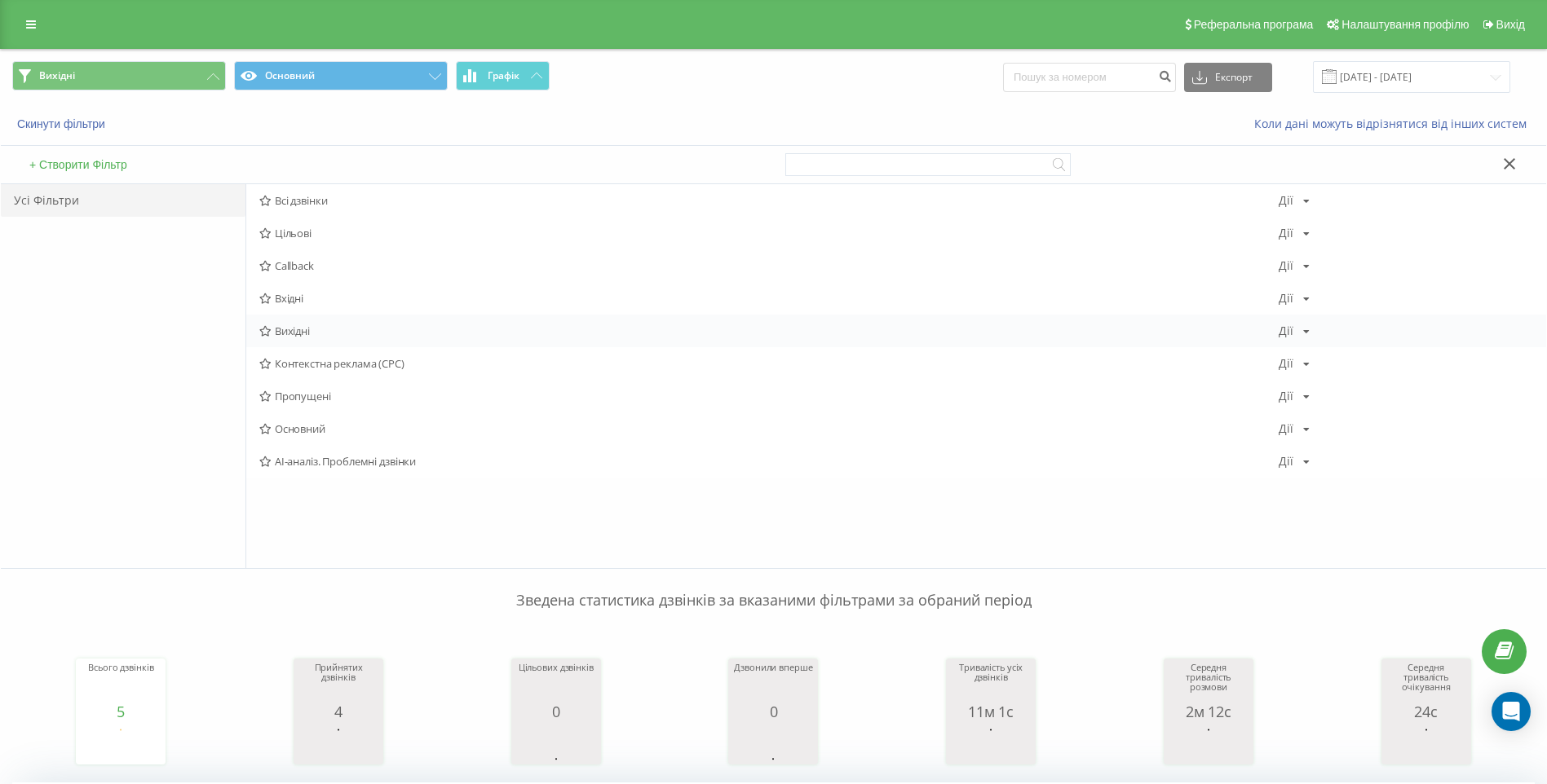
click at [287, 332] on span "Вихідні" at bounding box center [769, 331] width 1020 height 12
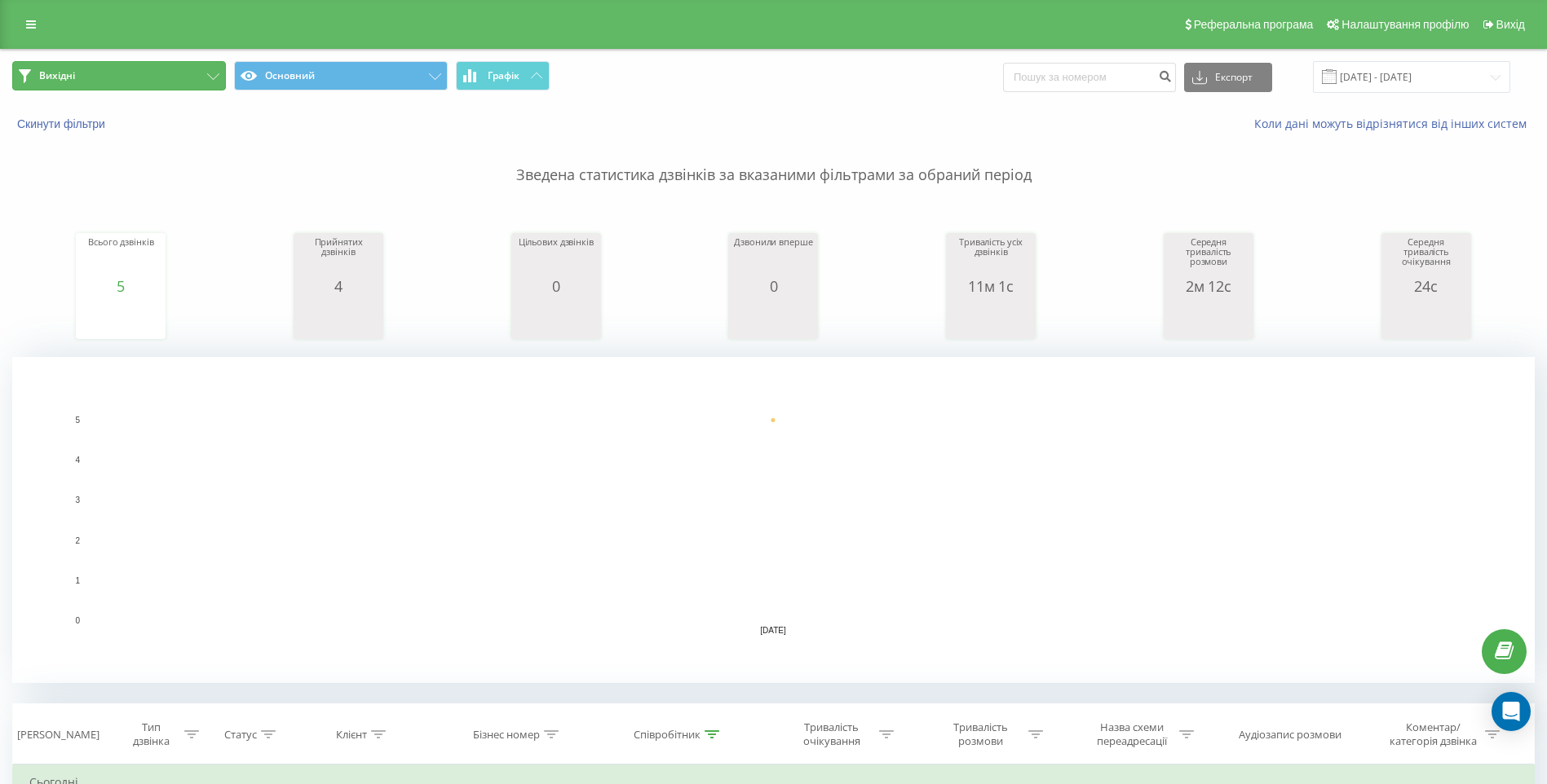
click at [100, 74] on button "Вихідні" at bounding box center [118, 75] width 214 height 29
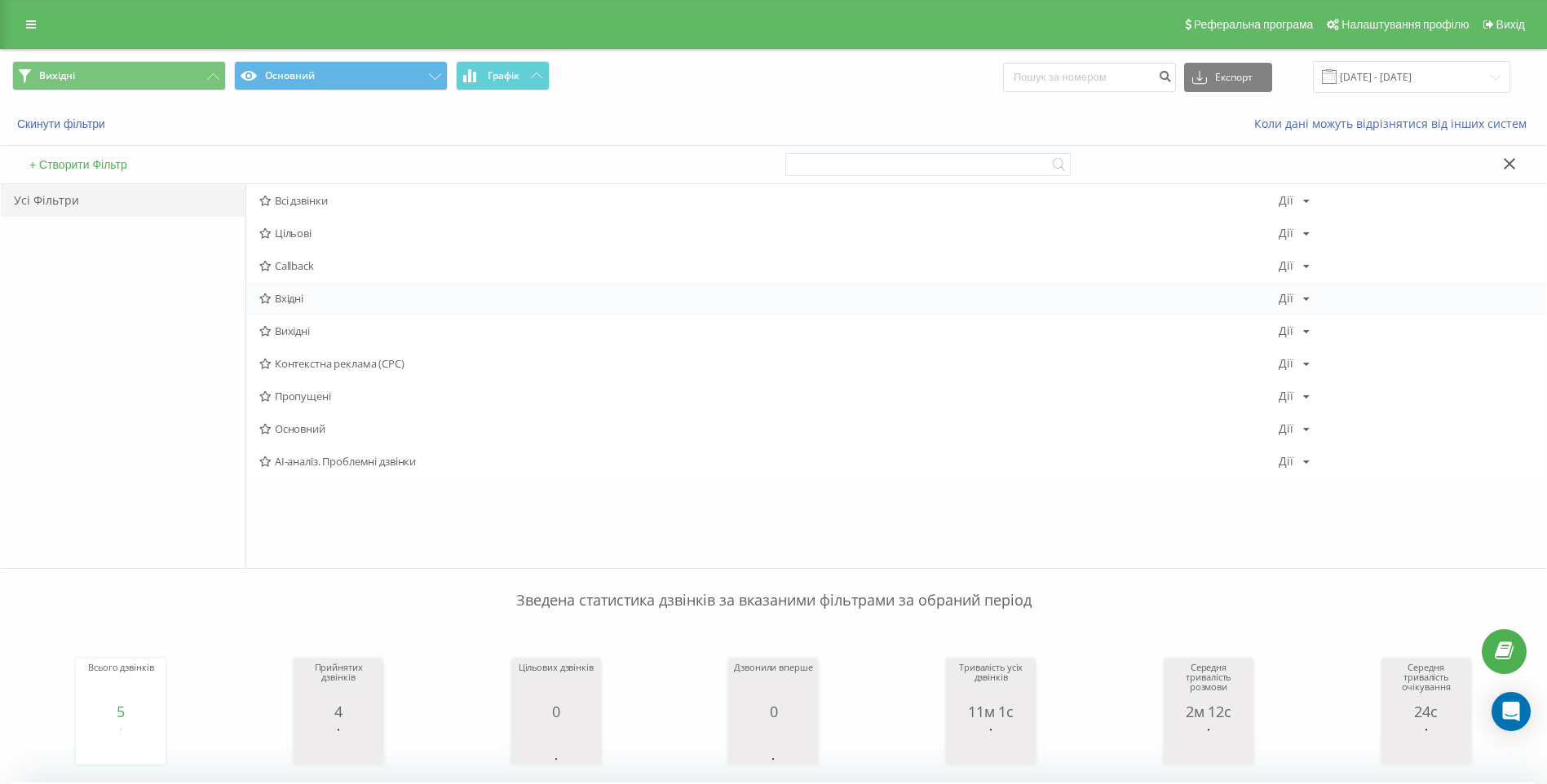
click at [290, 306] on div "Вхідні Дії Редагувати Копіювати Видалити За замовчуванням Поділитися" at bounding box center [896, 299] width 1301 height 33
click at [313, 304] on span "Вхідні" at bounding box center [769, 298] width 1020 height 12
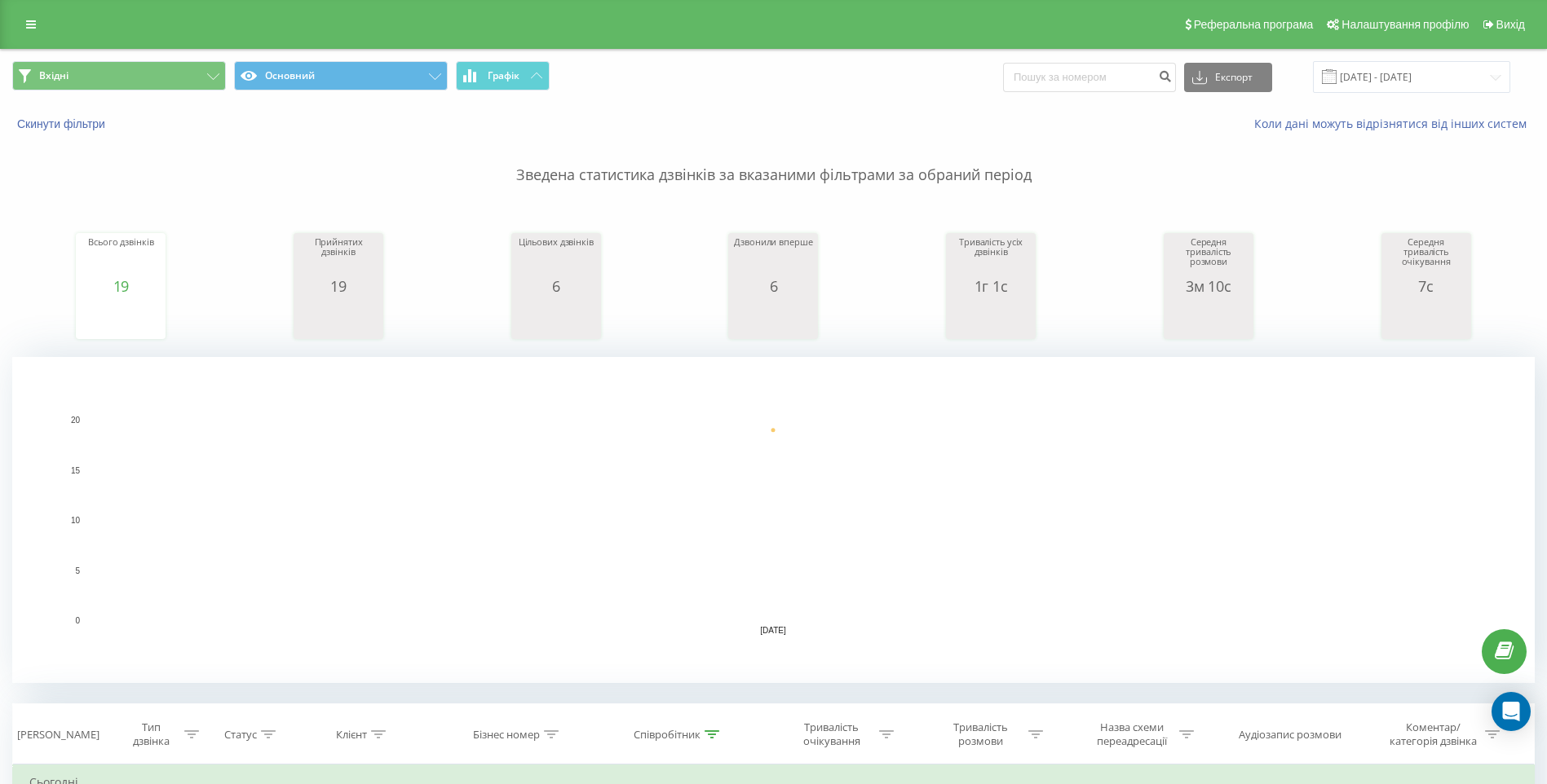
scroll to position [408, 0]
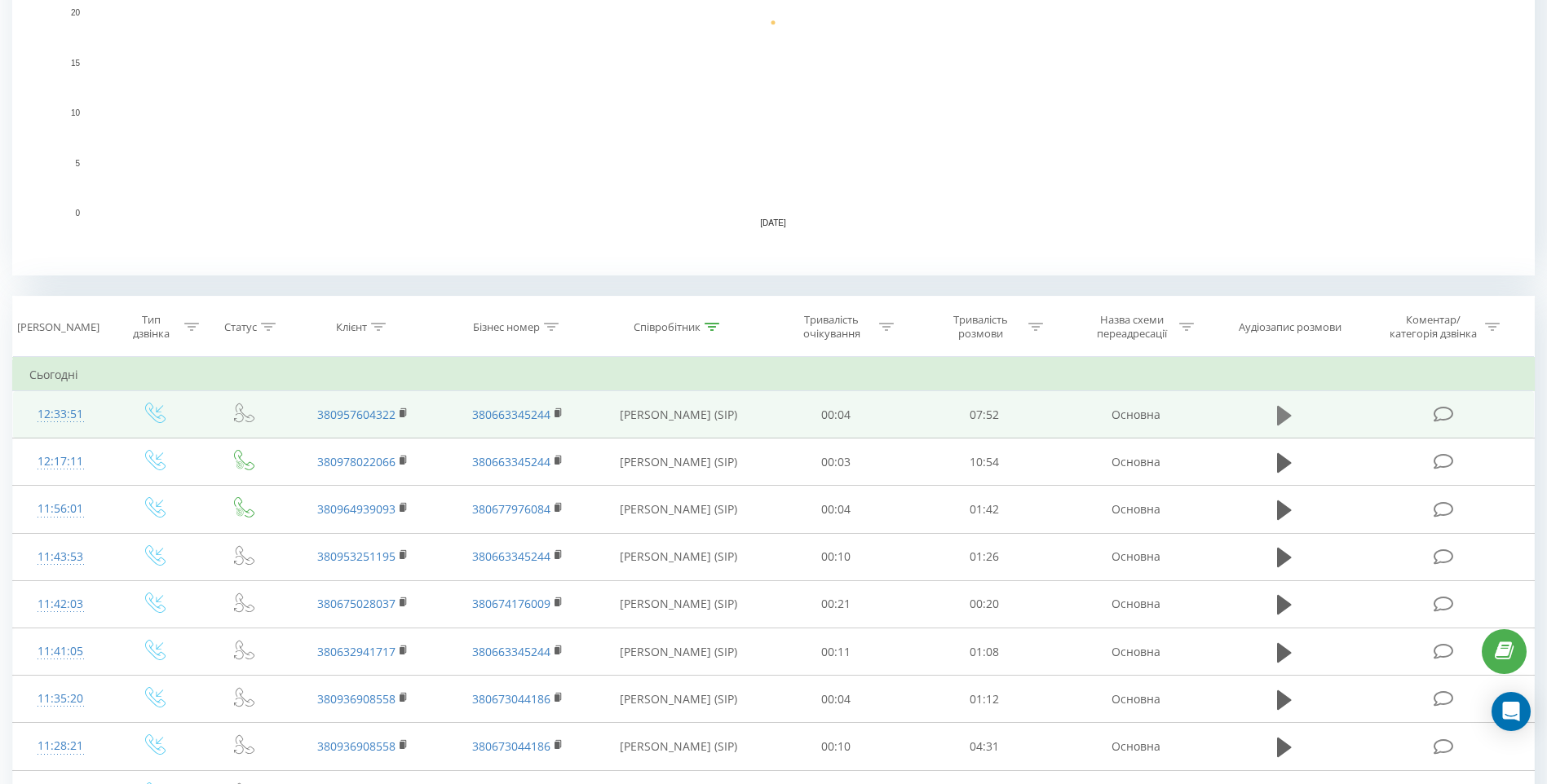
click at [1292, 417] on button at bounding box center [1284, 415] width 25 height 25
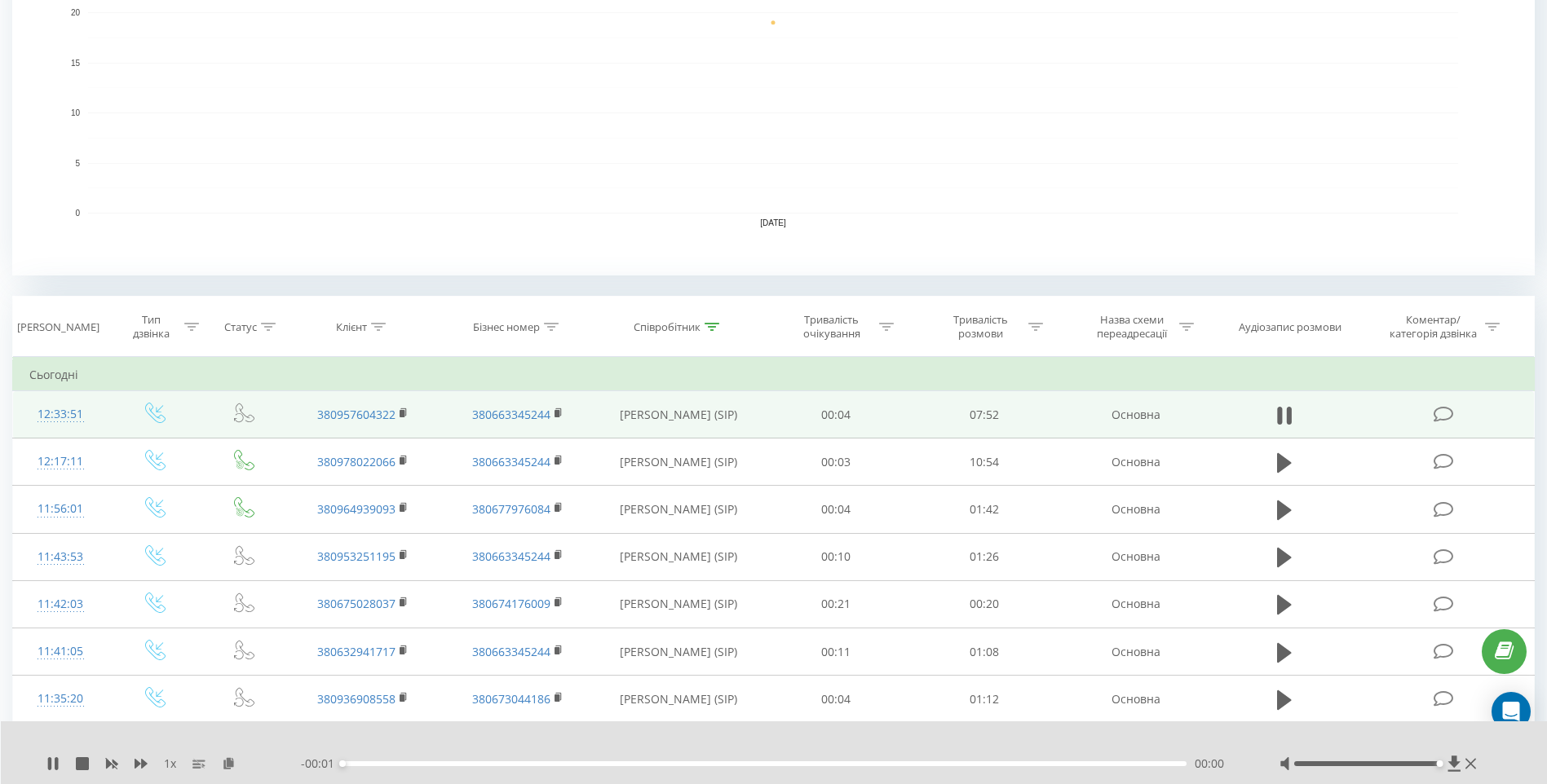
drag, startPoint x: 1364, startPoint y: 767, endPoint x: 1485, endPoint y: 760, distance: 121.2
click at [1483, 760] on div "1 x - 00:01 00:00 00:00" at bounding box center [774, 752] width 1547 height 63
click at [57, 762] on icon at bounding box center [56, 764] width 4 height 13
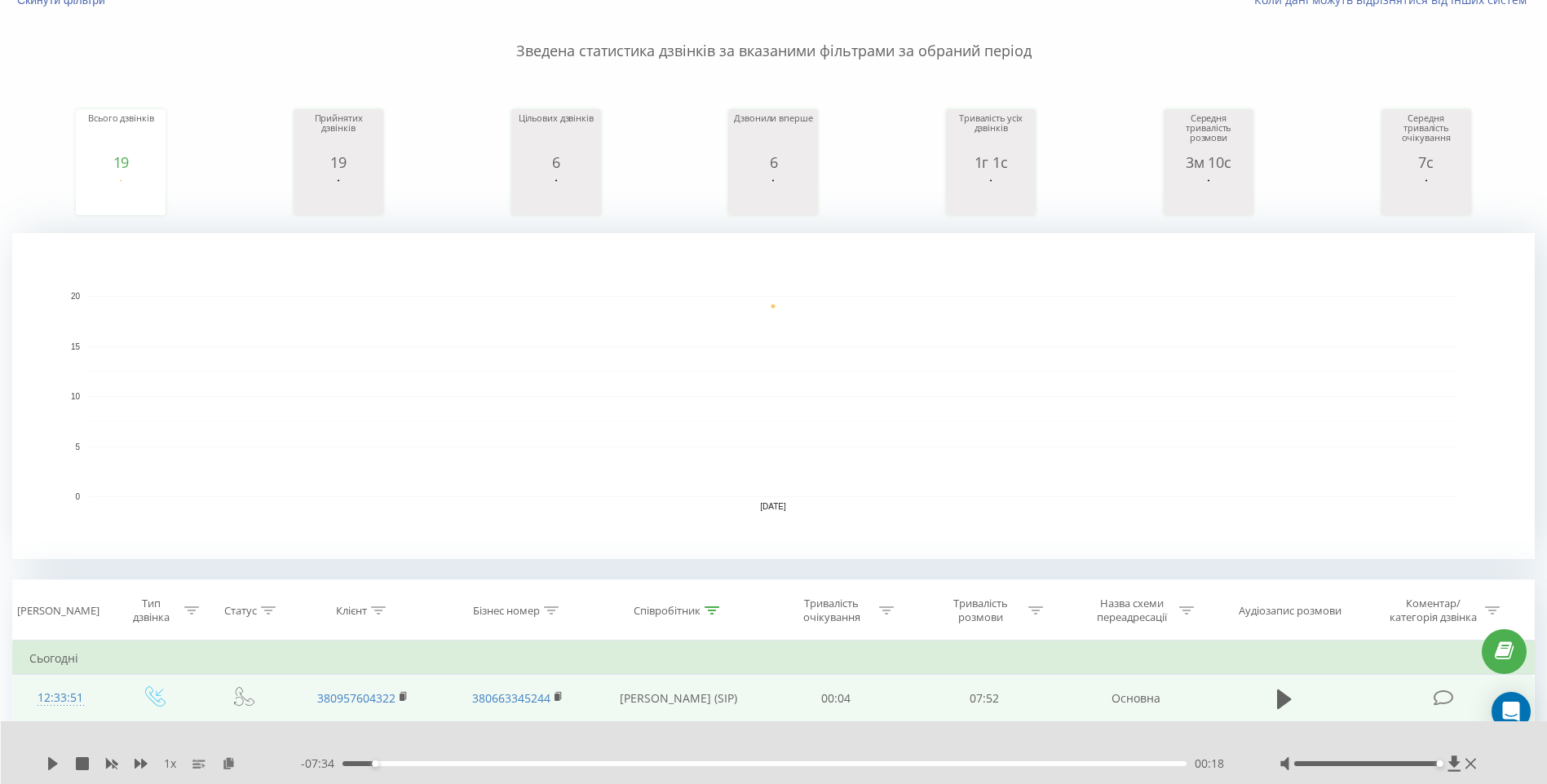
scroll to position [43, 0]
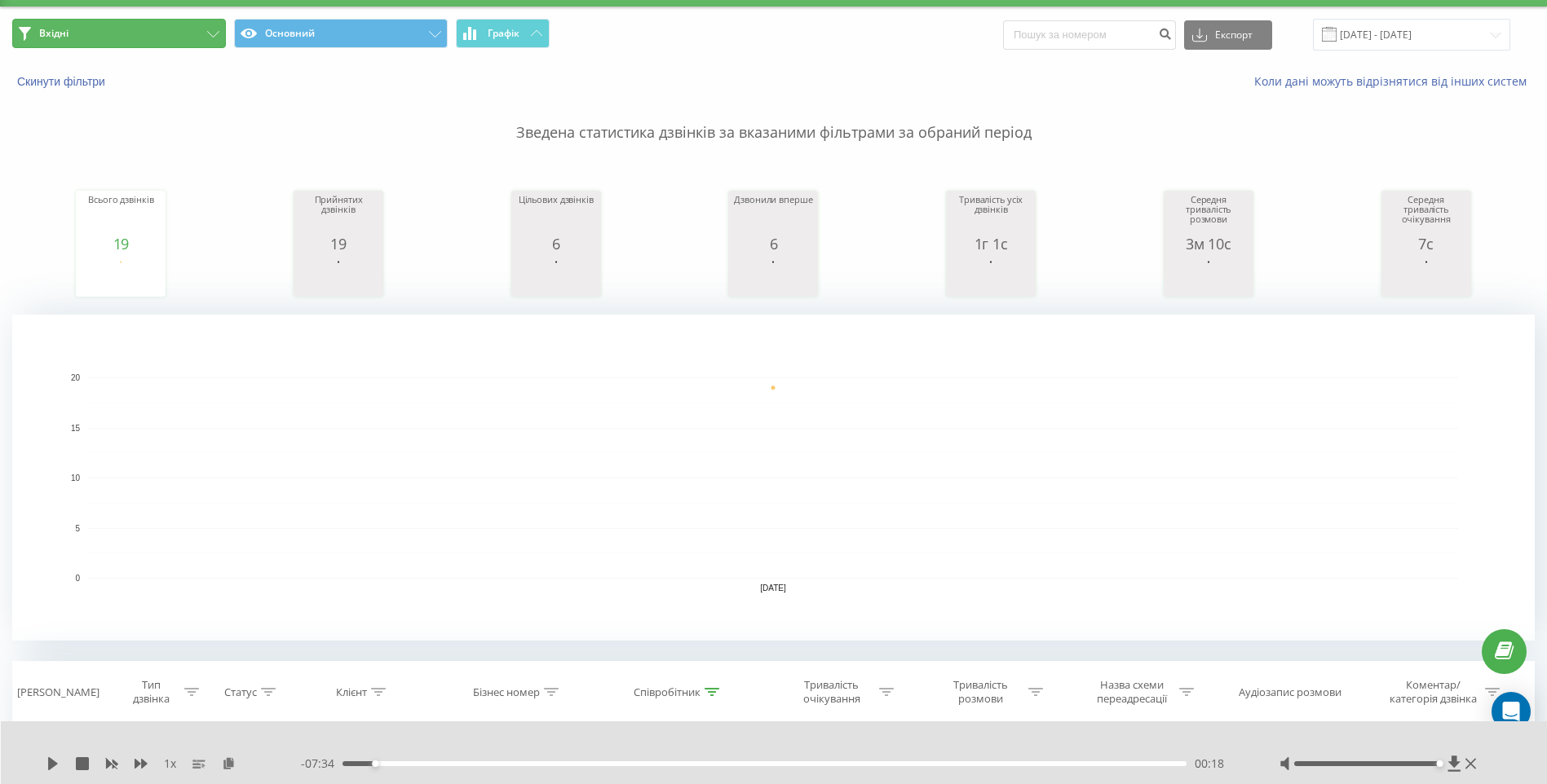
click at [126, 26] on button "Вхідні" at bounding box center [118, 34] width 214 height 29
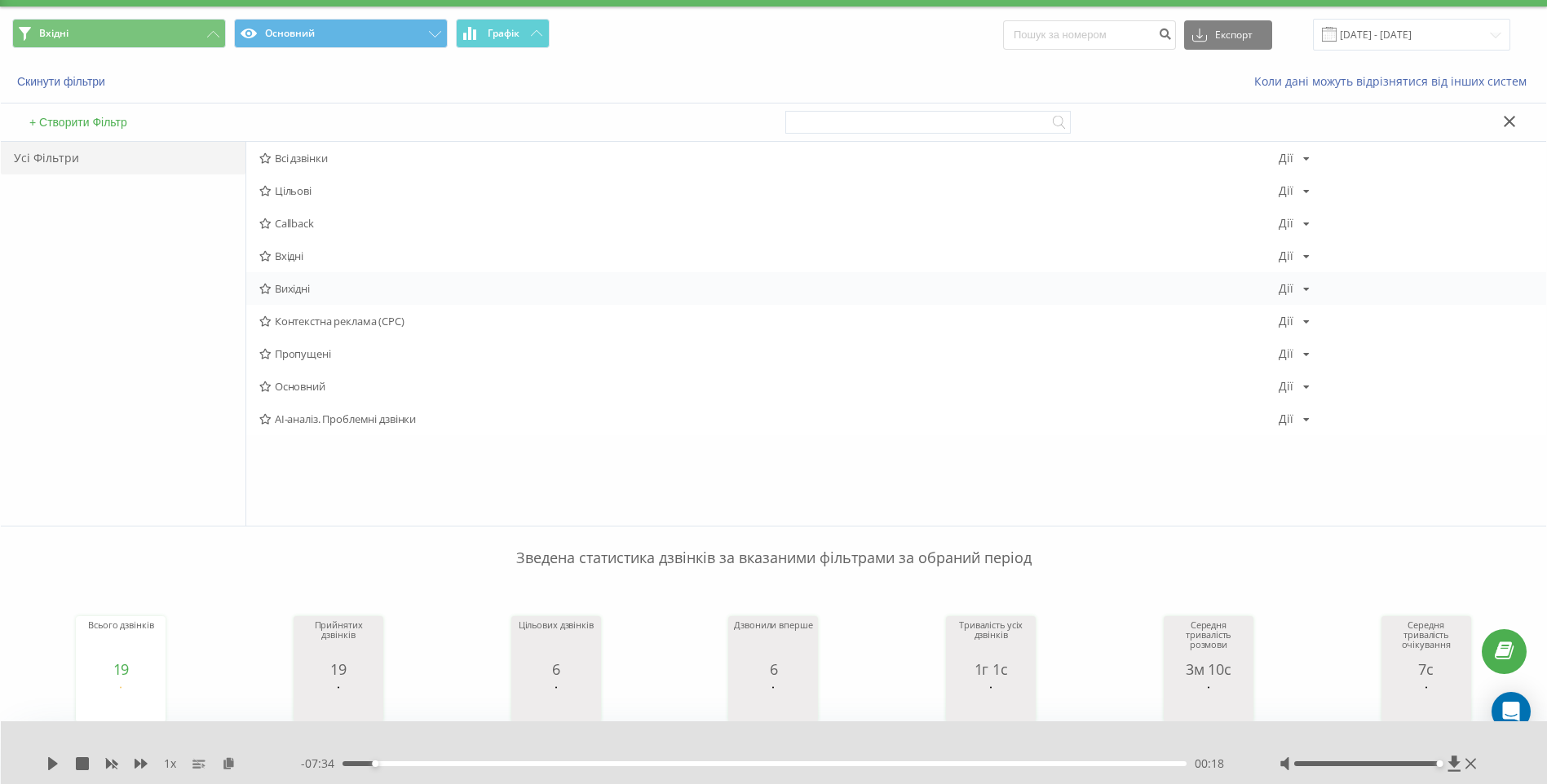
click at [308, 289] on span "Вихідні" at bounding box center [769, 288] width 1020 height 12
